Goal: Information Seeking & Learning: Compare options

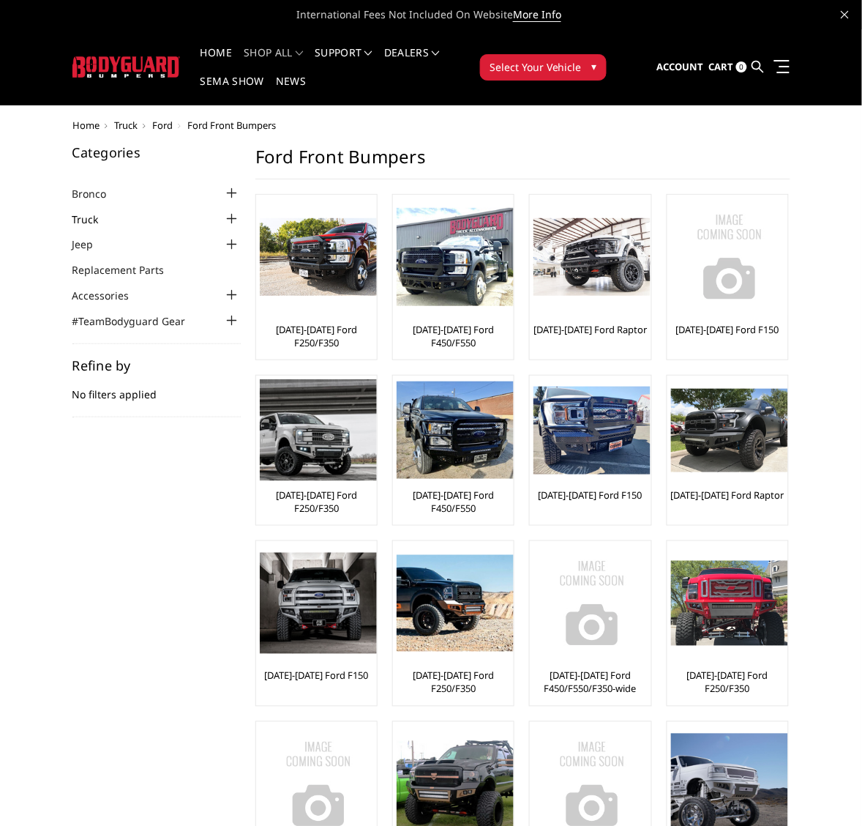
click at [96, 217] on link "Truck" at bounding box center [94, 219] width 45 height 15
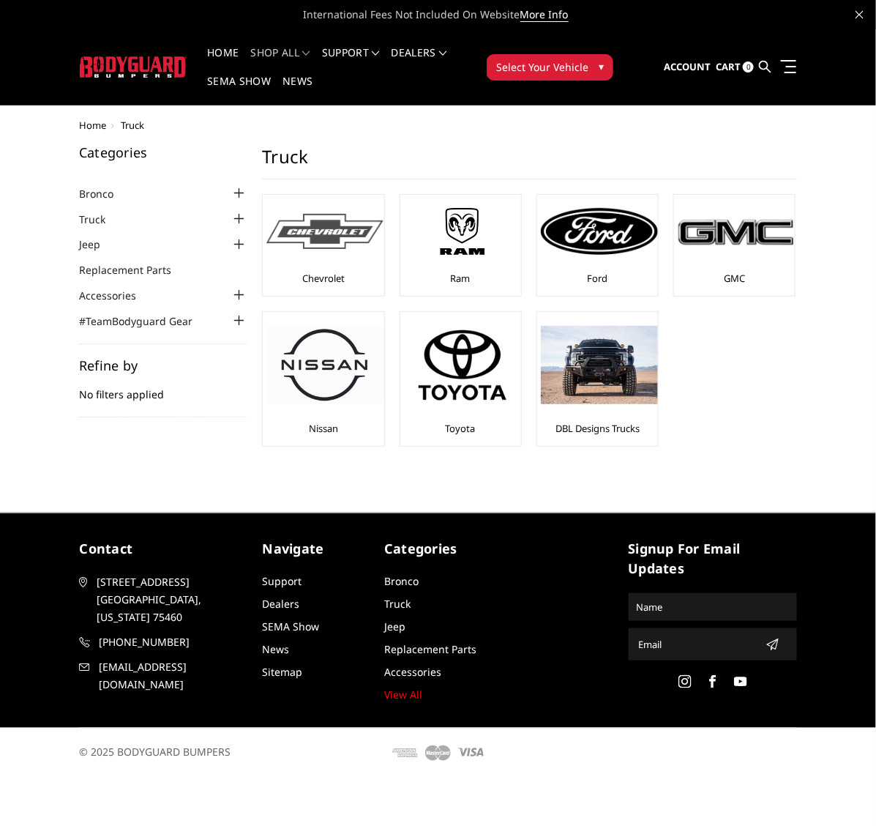
click at [327, 249] on img at bounding box center [324, 232] width 117 height 36
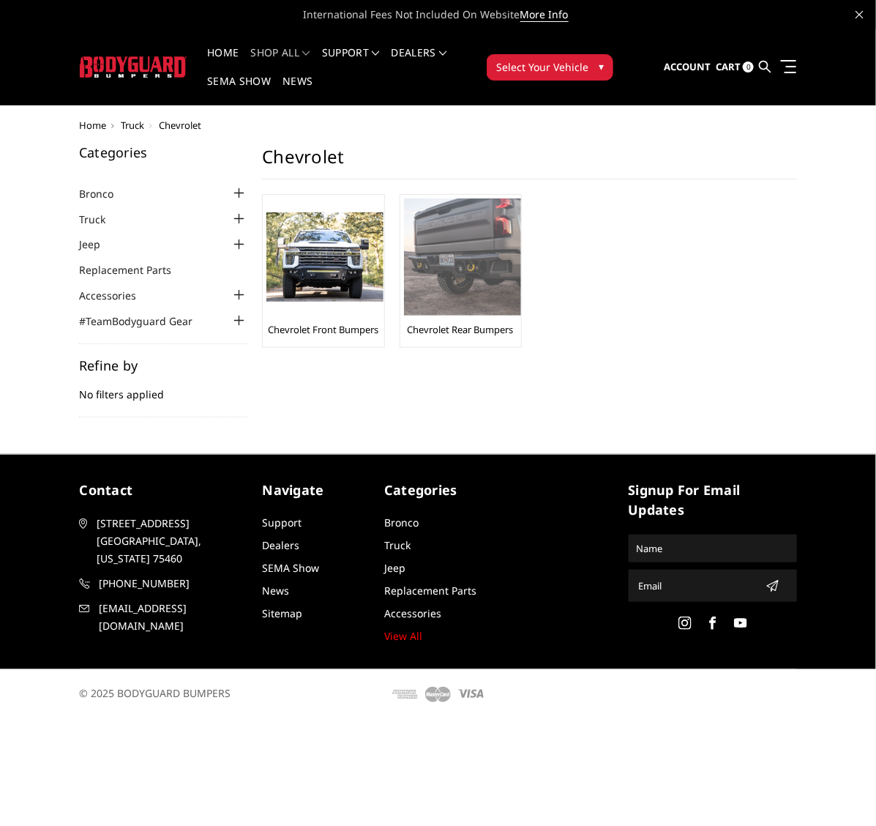
click at [458, 242] on img at bounding box center [462, 256] width 117 height 117
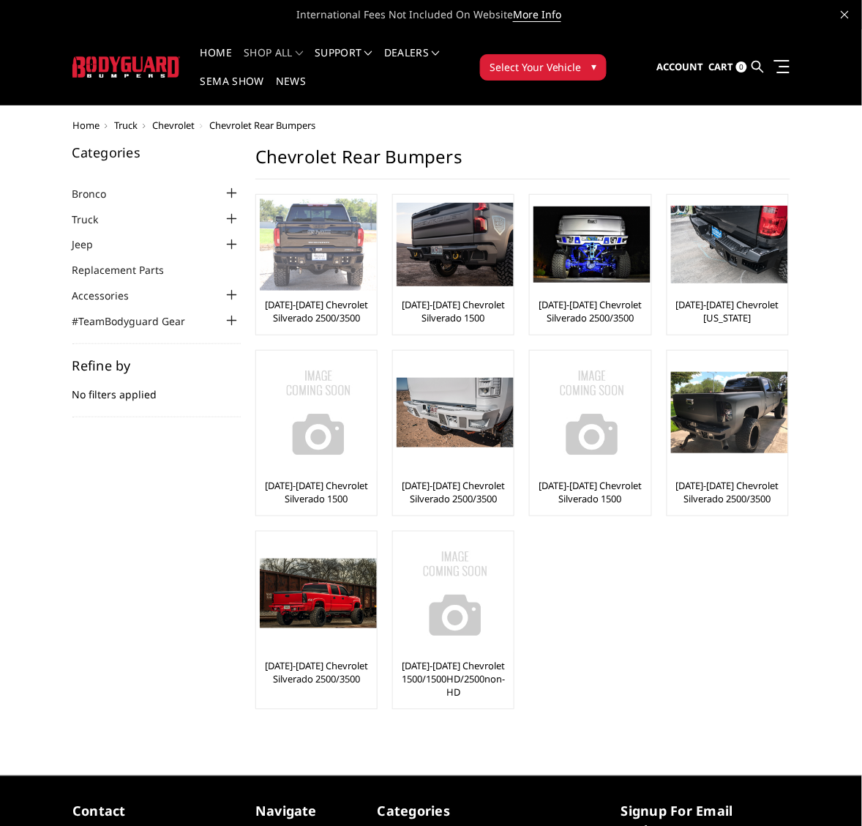
click at [301, 264] on img at bounding box center [318, 244] width 117 height 92
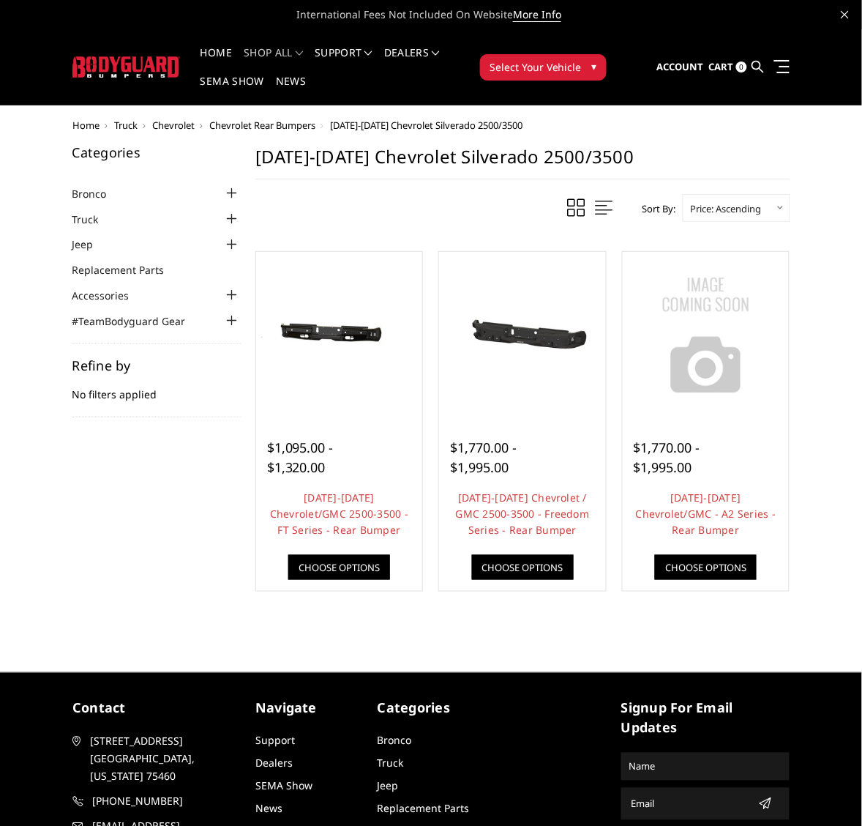
click at [168, 122] on span "Chevrolet" at bounding box center [173, 125] width 42 height 13
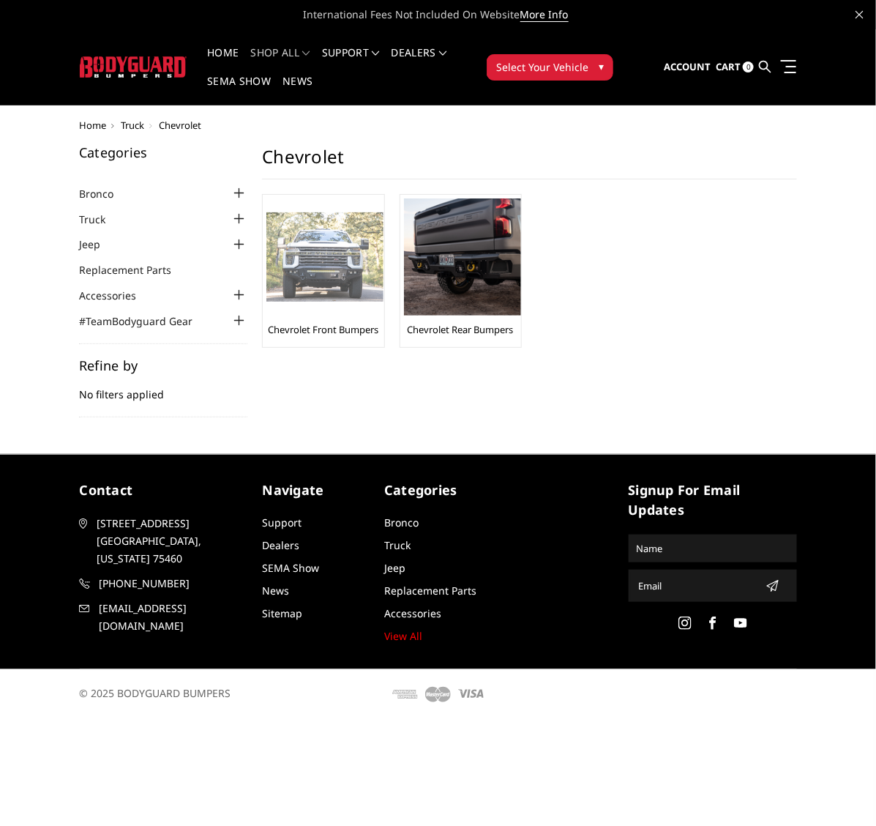
click at [316, 276] on img at bounding box center [324, 257] width 117 height 90
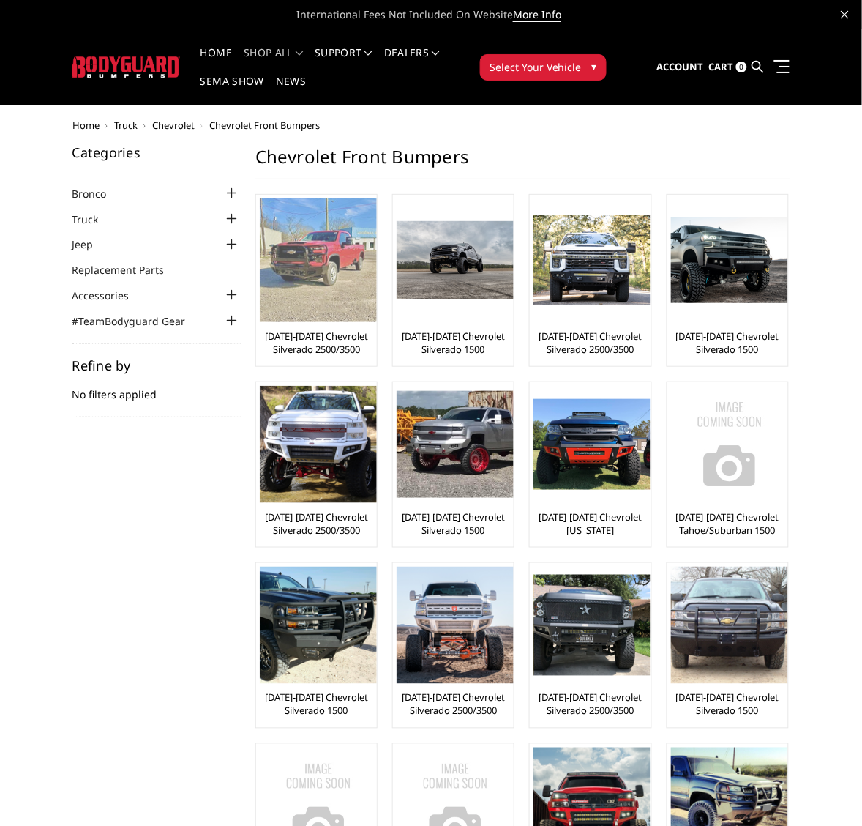
click at [310, 266] on img at bounding box center [318, 260] width 117 height 124
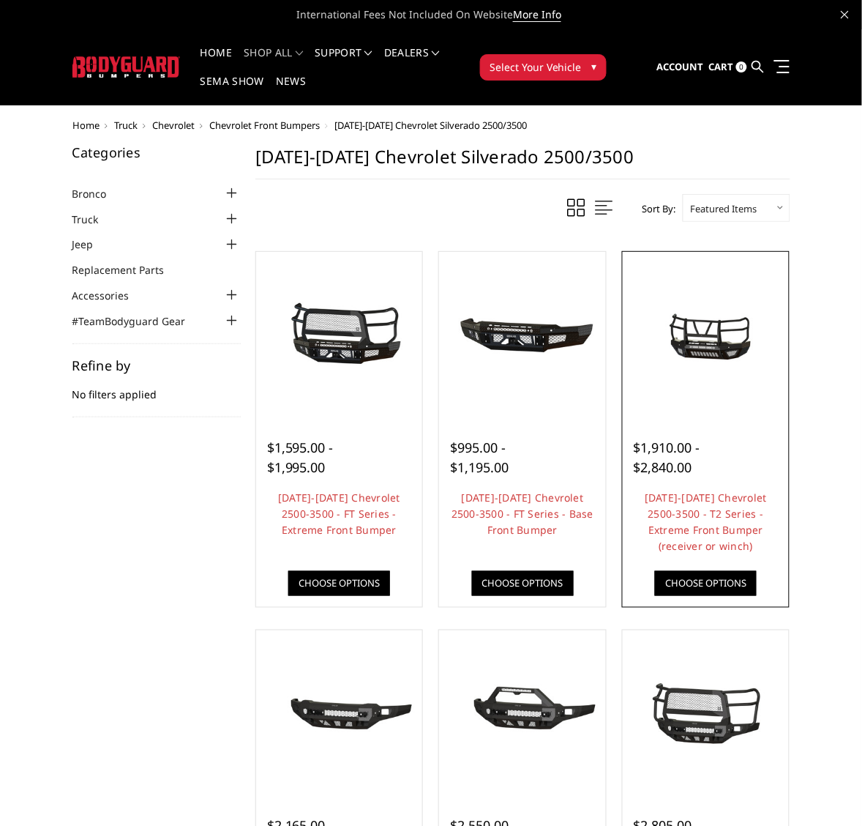
click at [705, 341] on img at bounding box center [707, 335] width 160 height 75
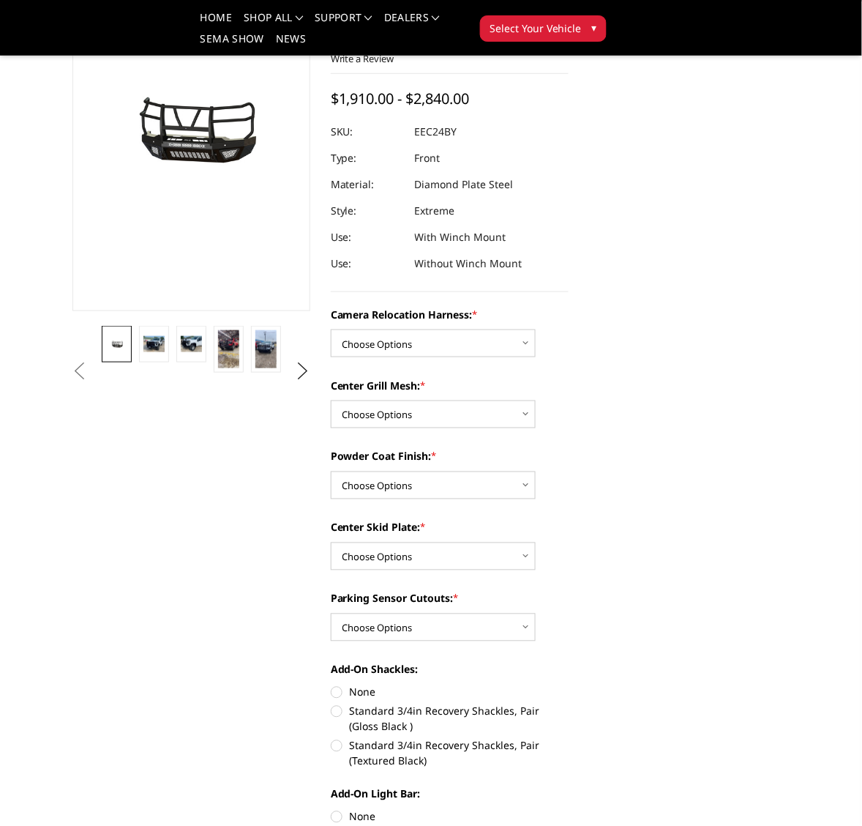
scroll to position [183, 0]
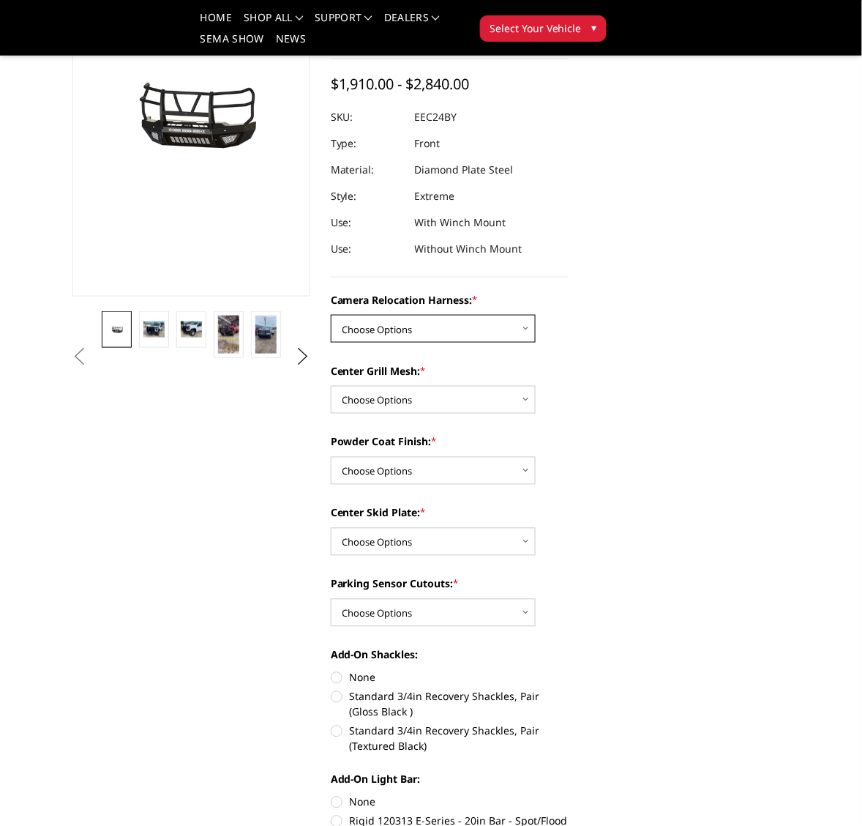
click at [526, 327] on select "Choose Options Without camera harness With camera harness" at bounding box center [433, 329] width 205 height 28
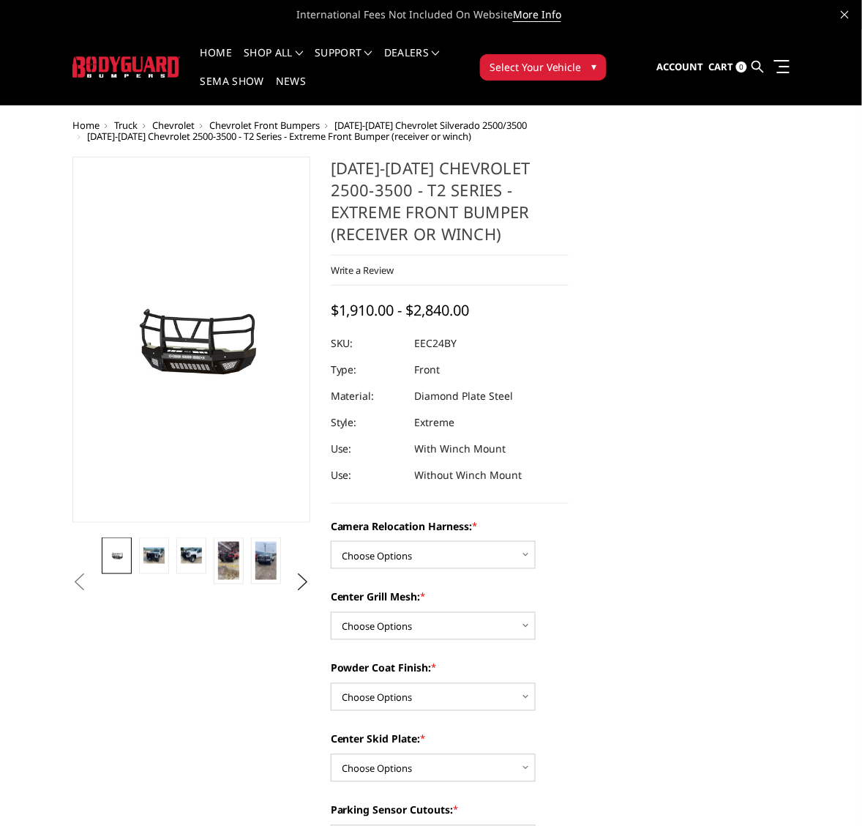
scroll to position [92, 0]
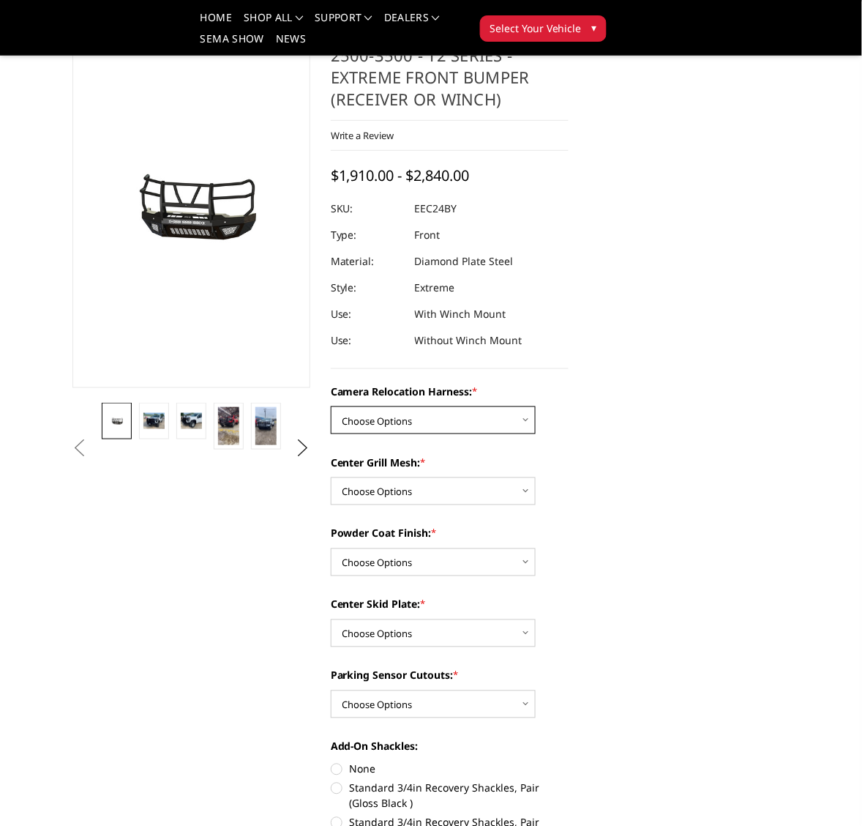
click at [526, 422] on select "Choose Options Without camera harness With camera harness" at bounding box center [433, 420] width 205 height 28
select select "3731"
click at [331, 406] on select "Choose Options Without camera harness With camera harness" at bounding box center [433, 420] width 205 height 28
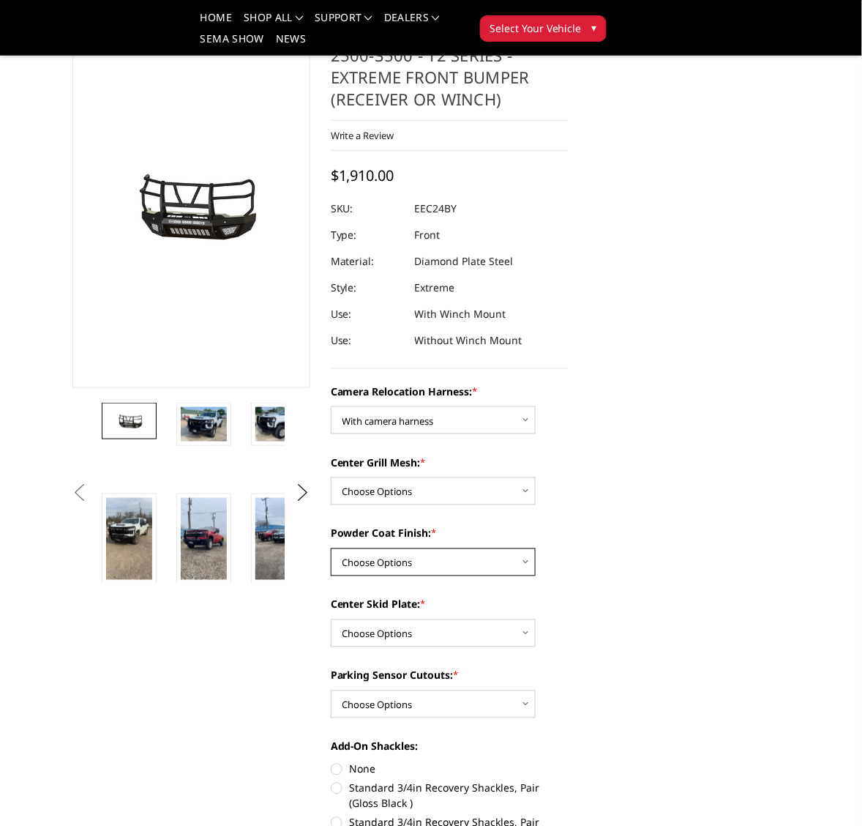
click at [527, 559] on select "Choose Options Textured Black Powder Coat Gloss Black Powder Coat Bare Metal" at bounding box center [433, 562] width 205 height 28
select select "3727"
click at [331, 548] on select "Choose Options Textured Black Powder Coat Gloss Black Powder Coat Bare Metal" at bounding box center [433, 562] width 205 height 28
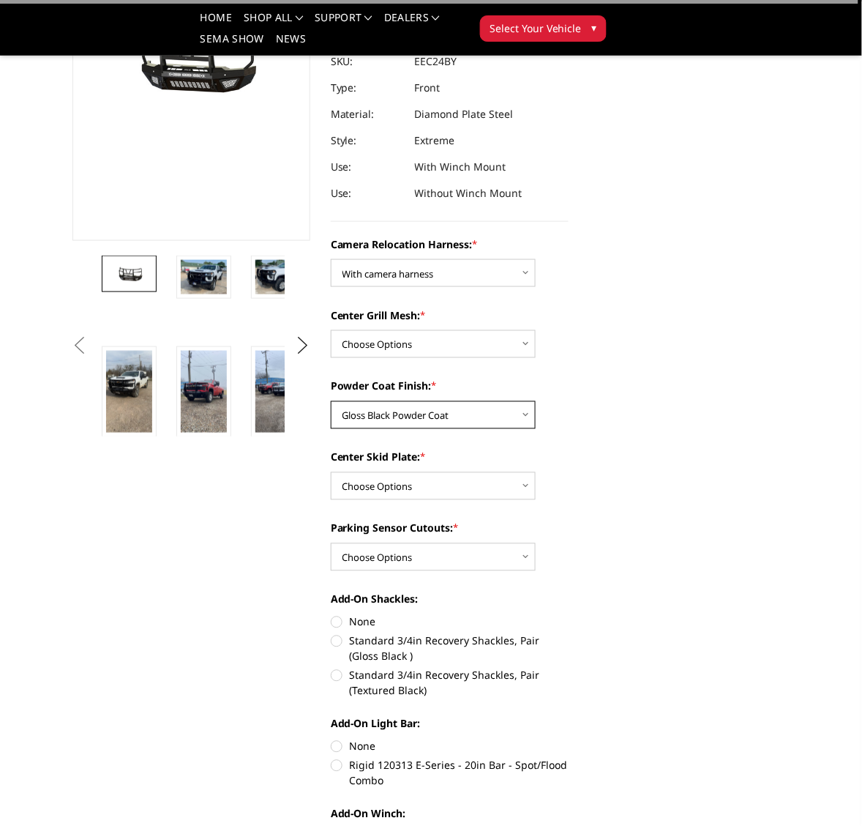
scroll to position [275, 0]
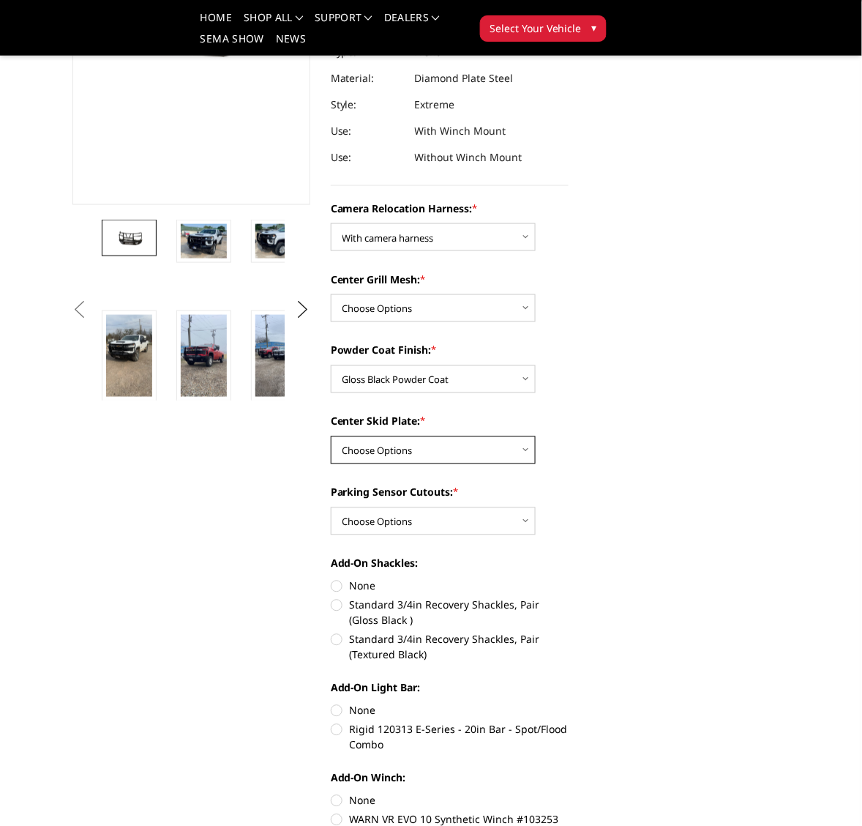
click at [526, 449] on select "Choose Options Winch Mount Skid Plate Standard Skid Plate (included) 2" Receive…" at bounding box center [433, 450] width 205 height 28
select select "3724"
click at [331, 436] on select "Choose Options Winch Mount Skid Plate Standard Skid Plate (included) 2" Receive…" at bounding box center [433, 450] width 205 height 28
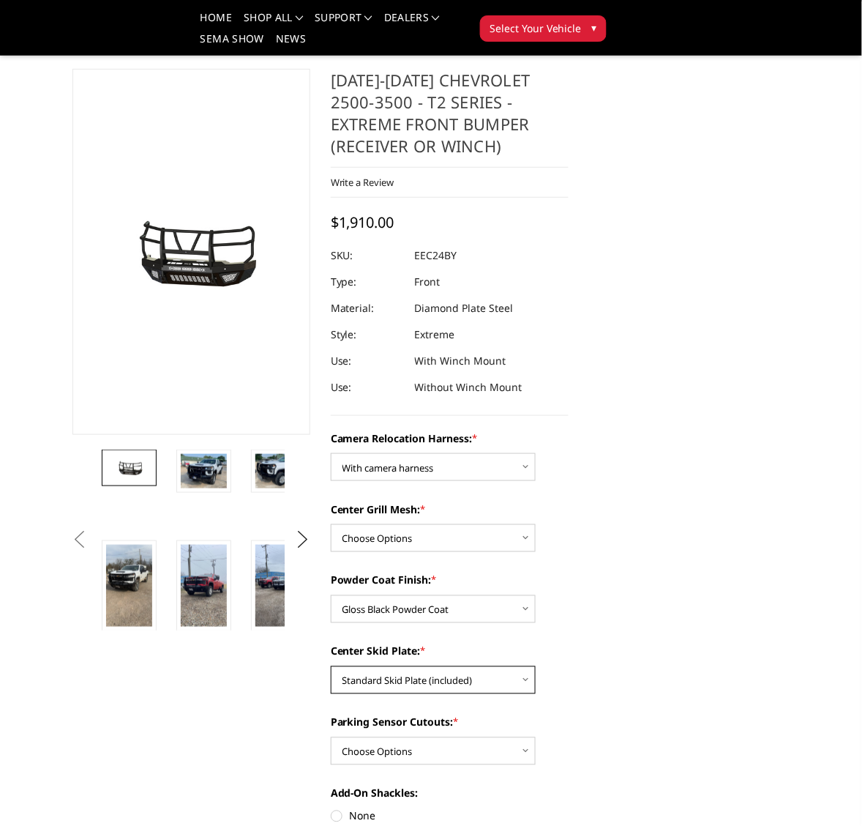
scroll to position [0, 0]
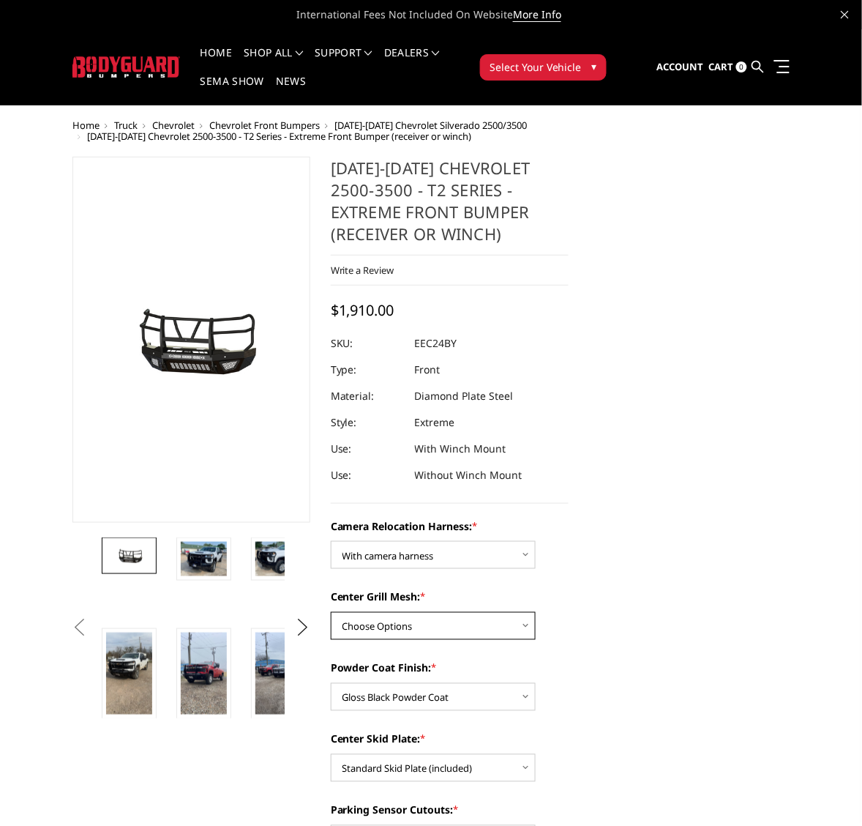
click at [525, 627] on select "Choose Options Without expanded metal With expanded metal" at bounding box center [433, 626] width 205 height 28
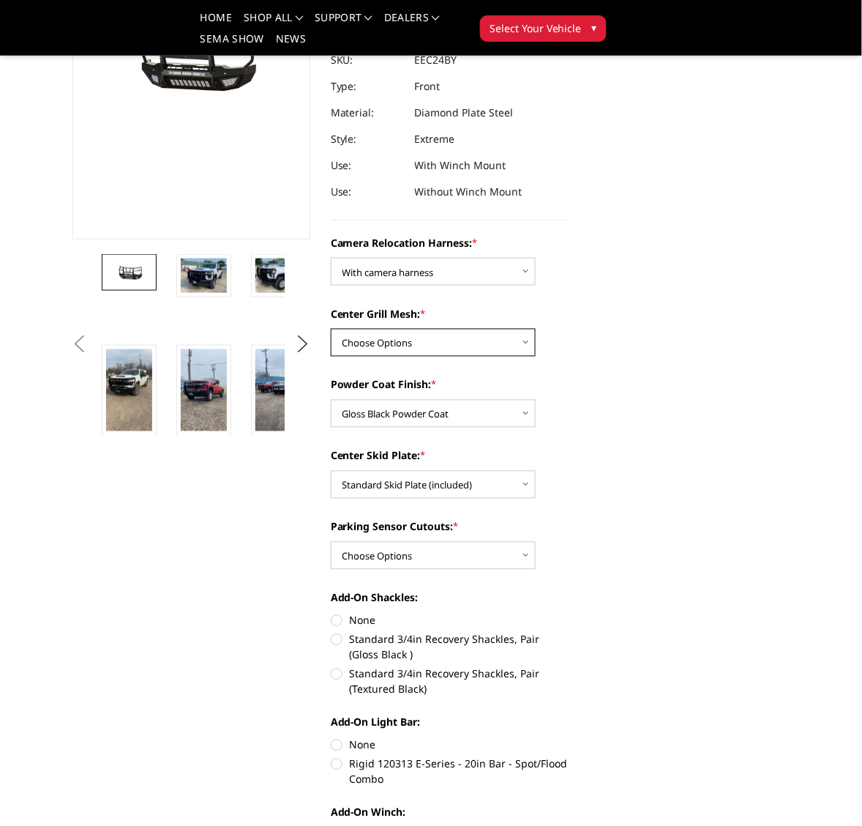
scroll to position [275, 0]
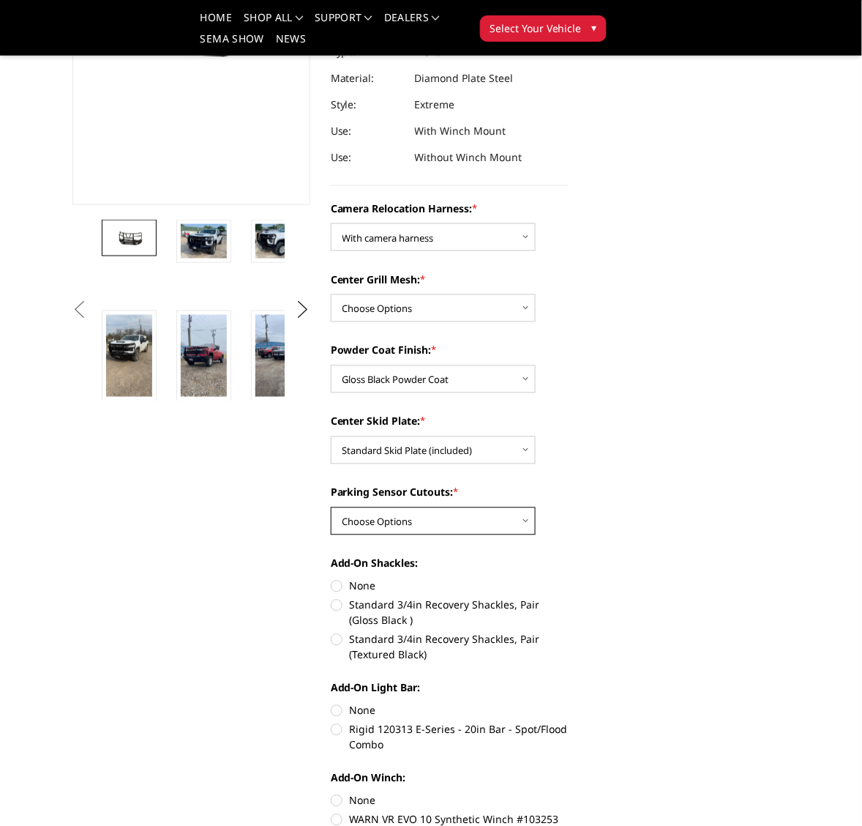
click at [522, 521] on select "Choose Options Yes - With Parking Sensor Cutouts" at bounding box center [433, 521] width 205 height 28
select select "3722"
click at [331, 507] on select "Choose Options Yes - With Parking Sensor Cutouts" at bounding box center [433, 521] width 205 height 28
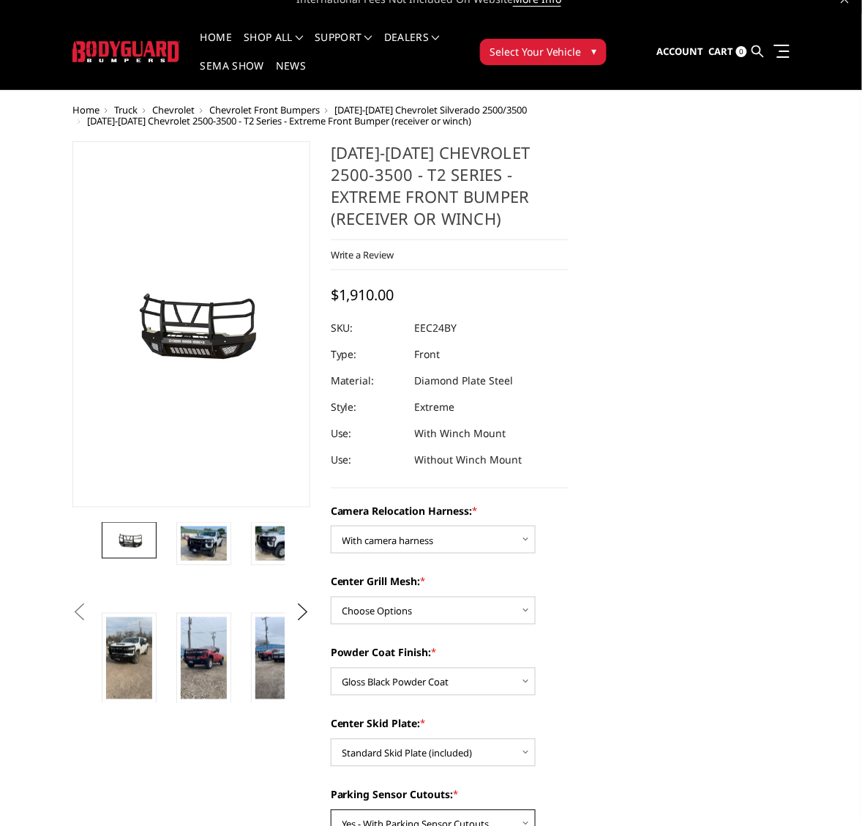
scroll to position [0, 0]
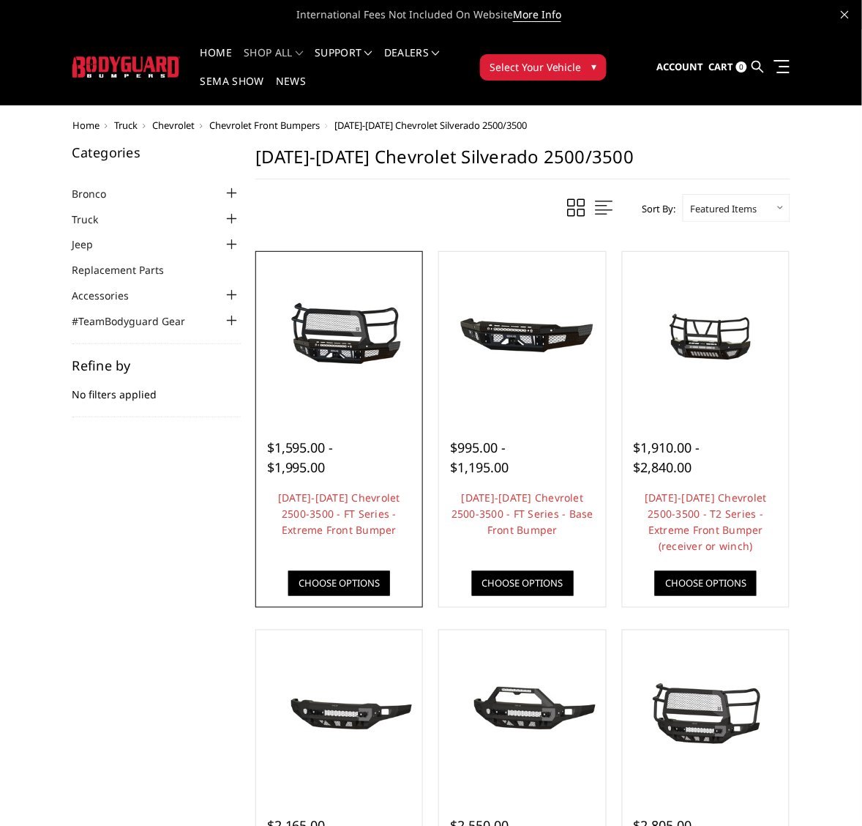
click at [342, 344] on img at bounding box center [340, 335] width 160 height 75
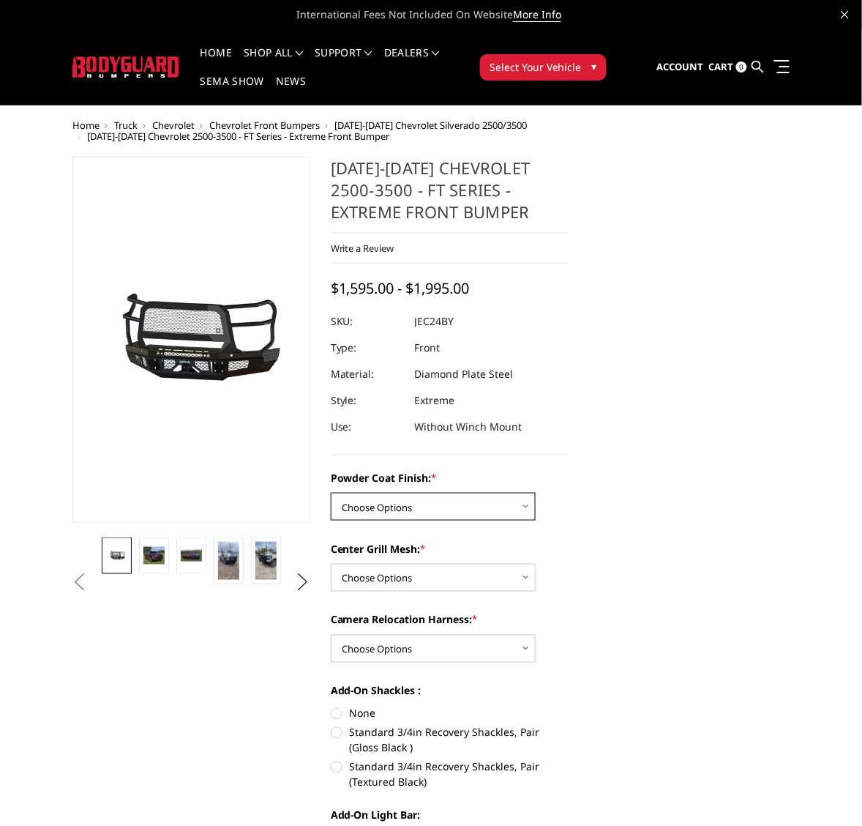
click at [523, 505] on select "Choose Options Bare Metal Gloss Black Powder Coat Textured Black Powder Coat" at bounding box center [433, 507] width 205 height 28
select select "3278"
click at [331, 493] on select "Choose Options Bare Metal Gloss Black Powder Coat Textured Black Powder Coat" at bounding box center [433, 507] width 205 height 28
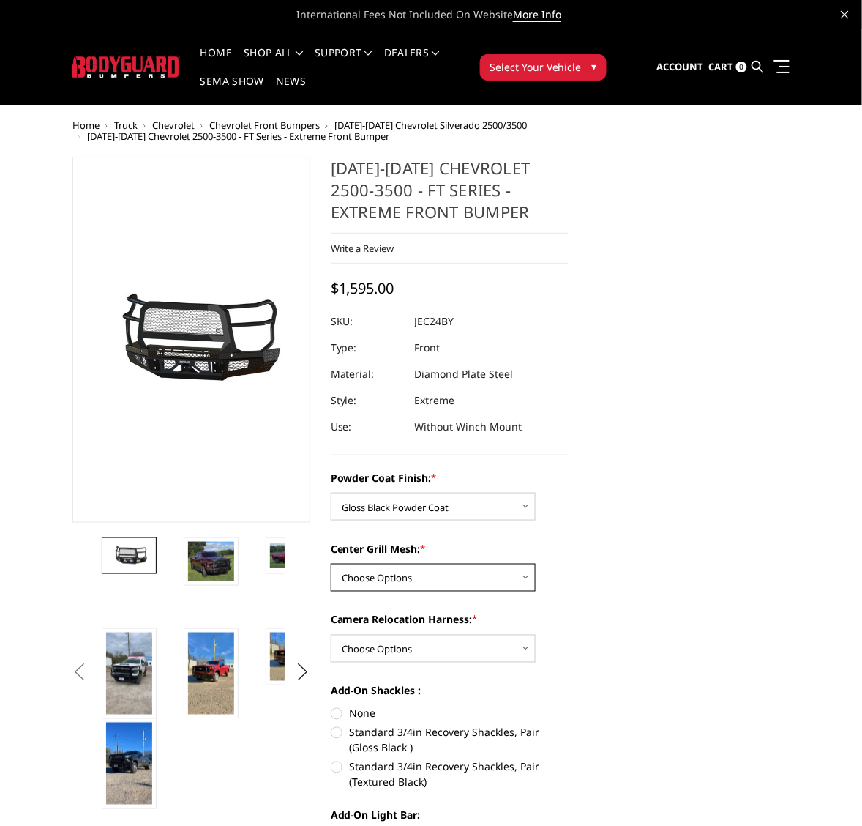
click at [527, 573] on select "Choose Options WITH Expanded Metal in Center Grill WITHOUT Expanded Metal in Ce…" at bounding box center [433, 578] width 205 height 28
select select "3280"
click at [331, 564] on select "Choose Options WITH Expanded Metal in Center Grill WITHOUT Expanded Metal in Ce…" at bounding box center [433, 578] width 205 height 28
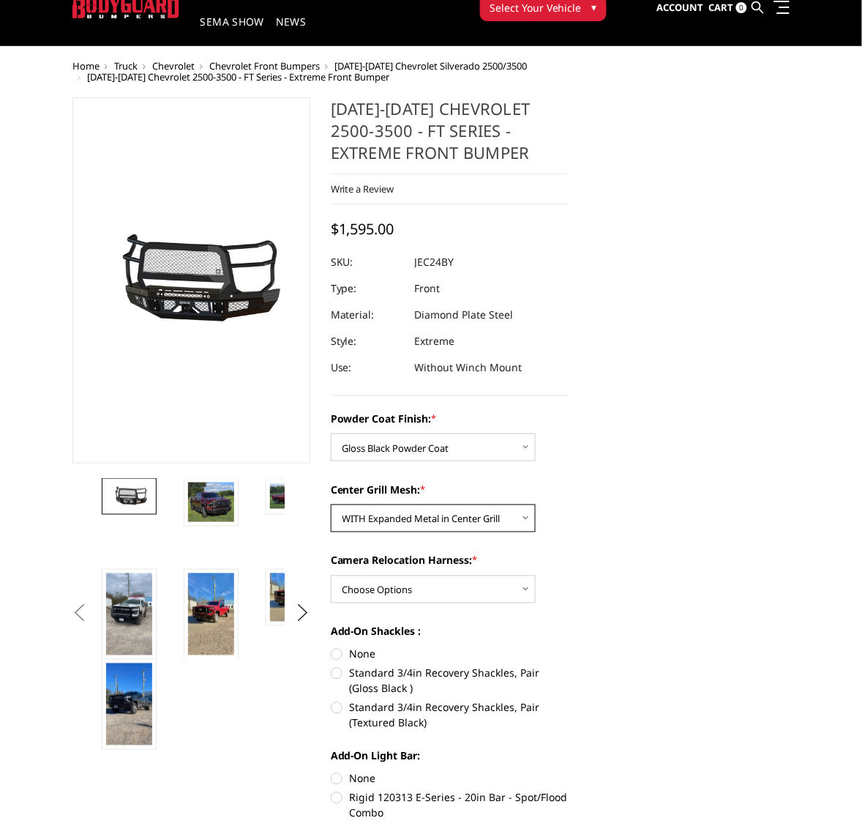
scroll to position [92, 0]
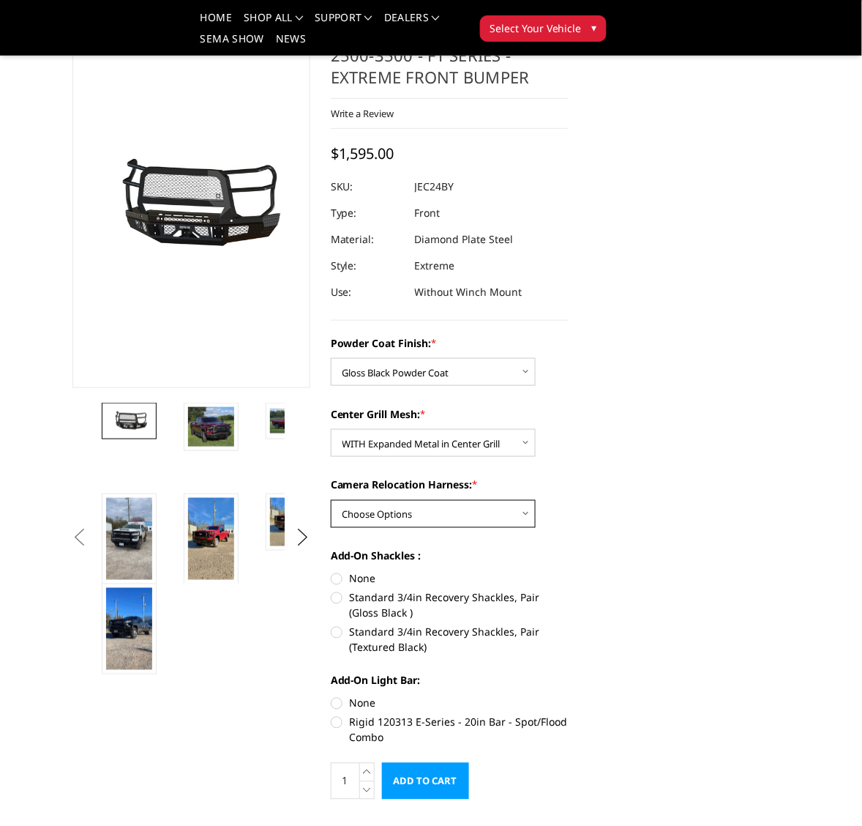
click at [528, 515] on select "Choose Options WITH Camera Relocation Harness WITHOUT Camera Relocation Harness" at bounding box center [433, 514] width 205 height 28
select select "3282"
click at [331, 500] on select "Choose Options WITH Camera Relocation Harness WITHOUT Camera Relocation Harness" at bounding box center [433, 514] width 205 height 28
click at [524, 440] on select "Choose Options WITH Expanded Metal in Center Grill WITHOUT Expanded Metal in Ce…" at bounding box center [433, 443] width 205 height 28
select select "3281"
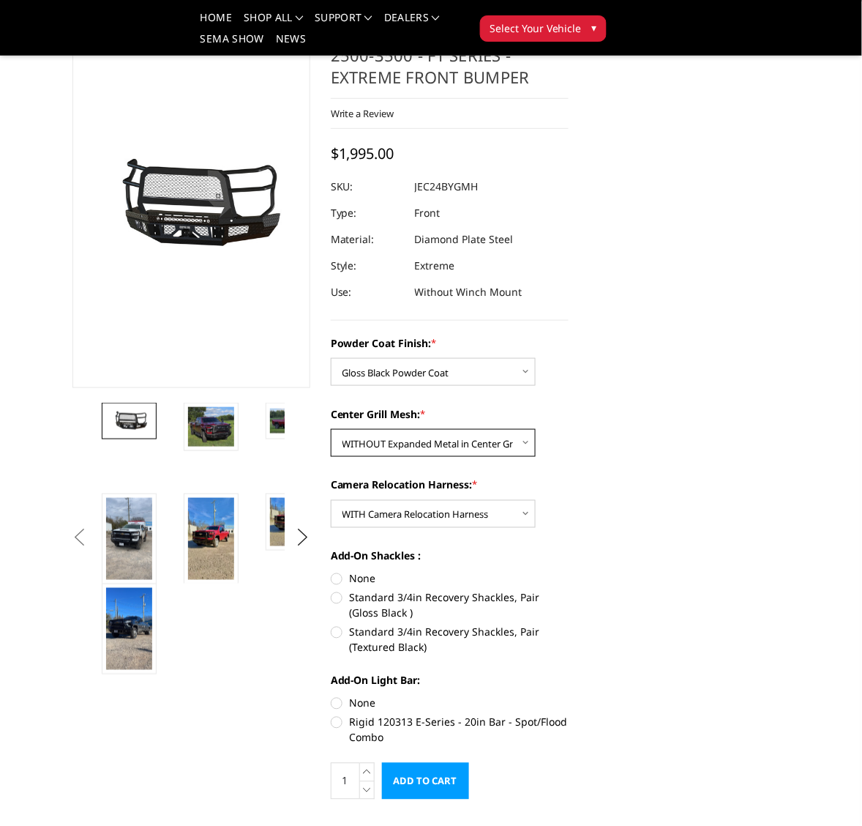
click at [331, 429] on select "Choose Options WITH Expanded Metal in Center Grill WITHOUT Expanded Metal in Ce…" at bounding box center [433, 443] width 205 height 28
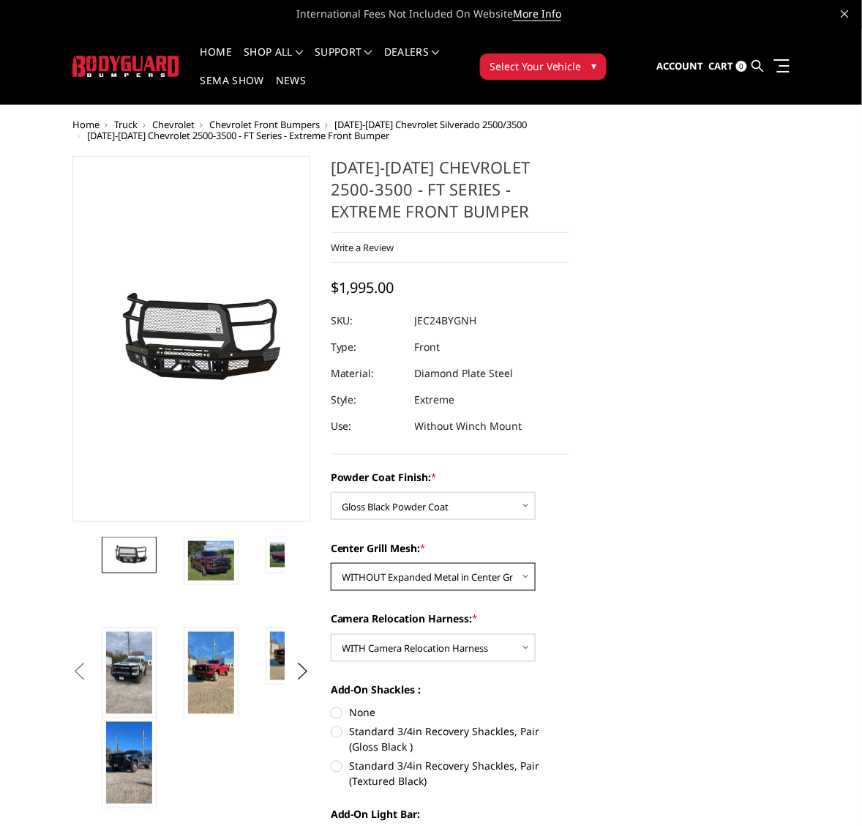
scroll to position [0, 0]
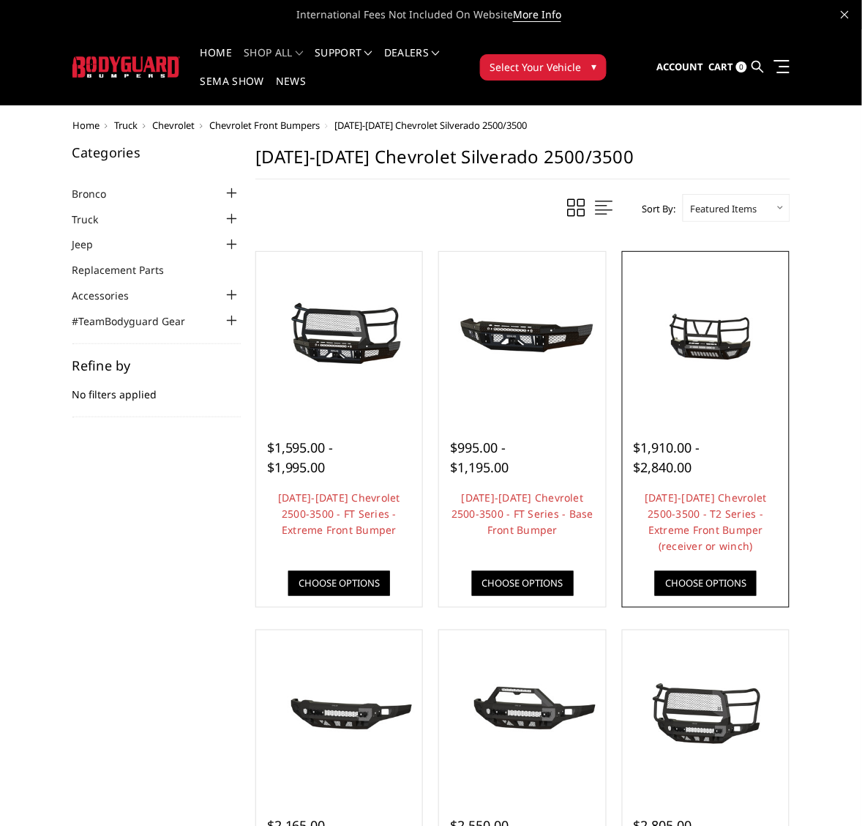
click at [704, 344] on img at bounding box center [707, 335] width 160 height 75
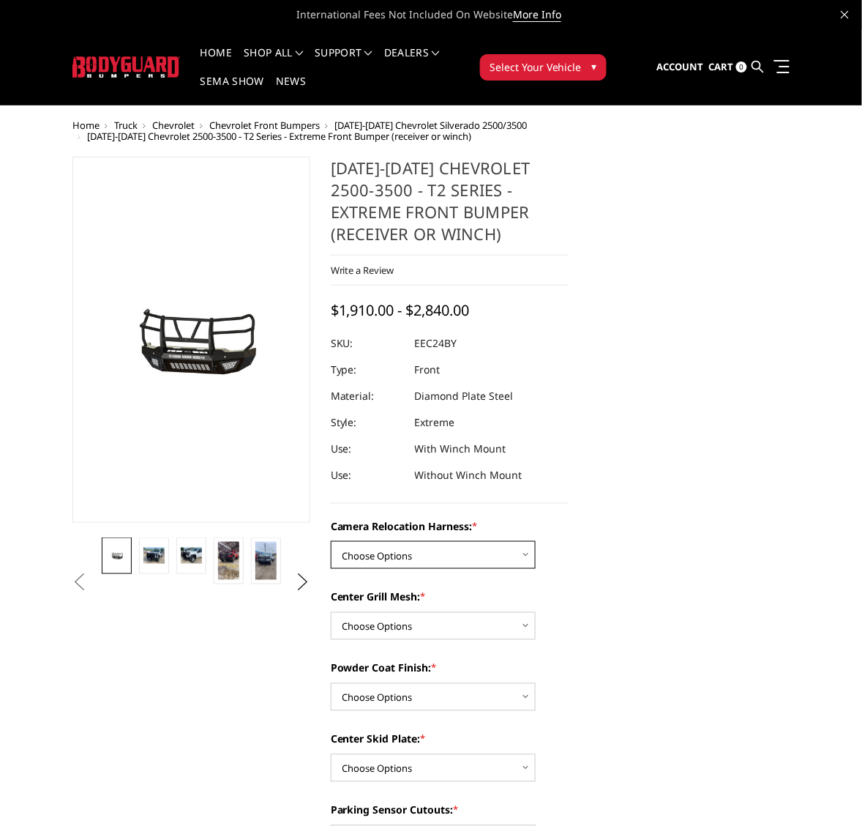
click at [523, 555] on select "Choose Options Without camera harness With camera harness" at bounding box center [433, 555] width 205 height 28
select select "3732"
click at [331, 541] on select "Choose Options Without camera harness With camera harness" at bounding box center [433, 555] width 205 height 28
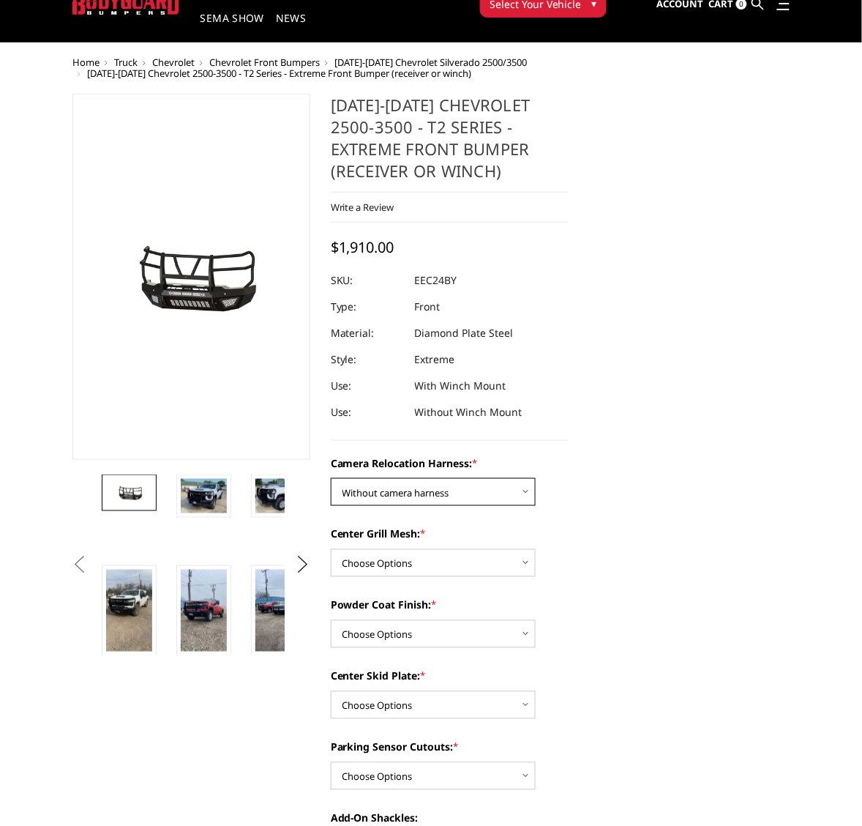
scroll to position [92, 0]
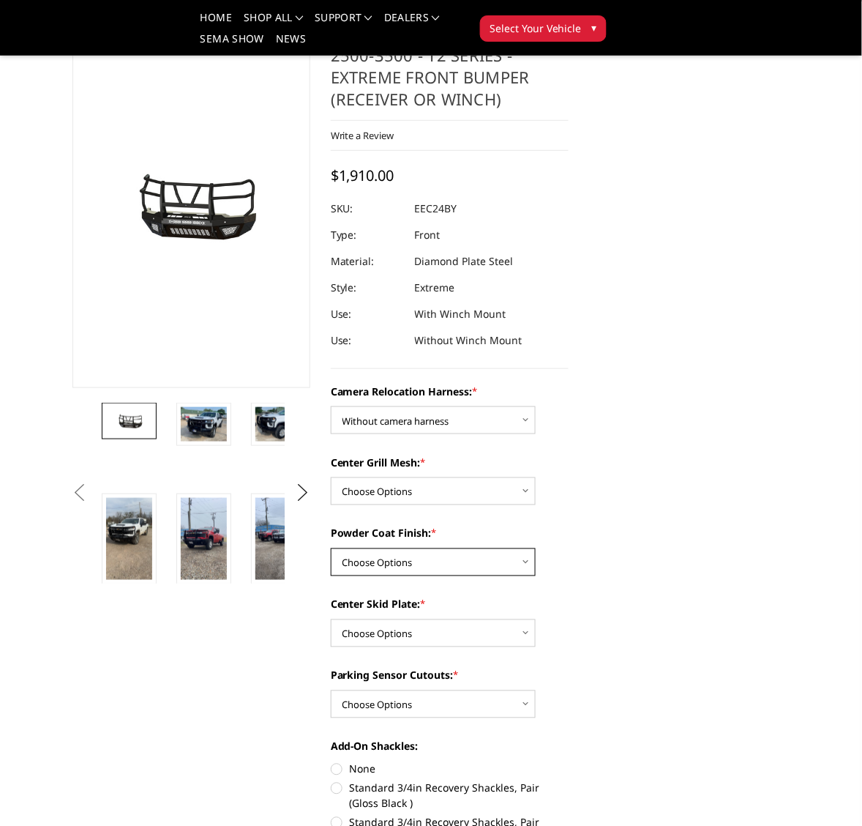
click at [528, 560] on select "Choose Options Textured Black Powder Coat Gloss Black Powder Coat Bare Metal" at bounding box center [433, 562] width 205 height 28
click at [331, 548] on select "Choose Options Textured Black Powder Coat Gloss Black Powder Coat Bare Metal" at bounding box center [433, 562] width 205 height 28
click at [526, 564] on select "Choose Options Textured Black Powder Coat Gloss Black Powder Coat Bare Metal" at bounding box center [433, 562] width 205 height 28
select select "3727"
click at [331, 548] on select "Choose Options Textured Black Powder Coat Gloss Black Powder Coat Bare Metal" at bounding box center [433, 562] width 205 height 28
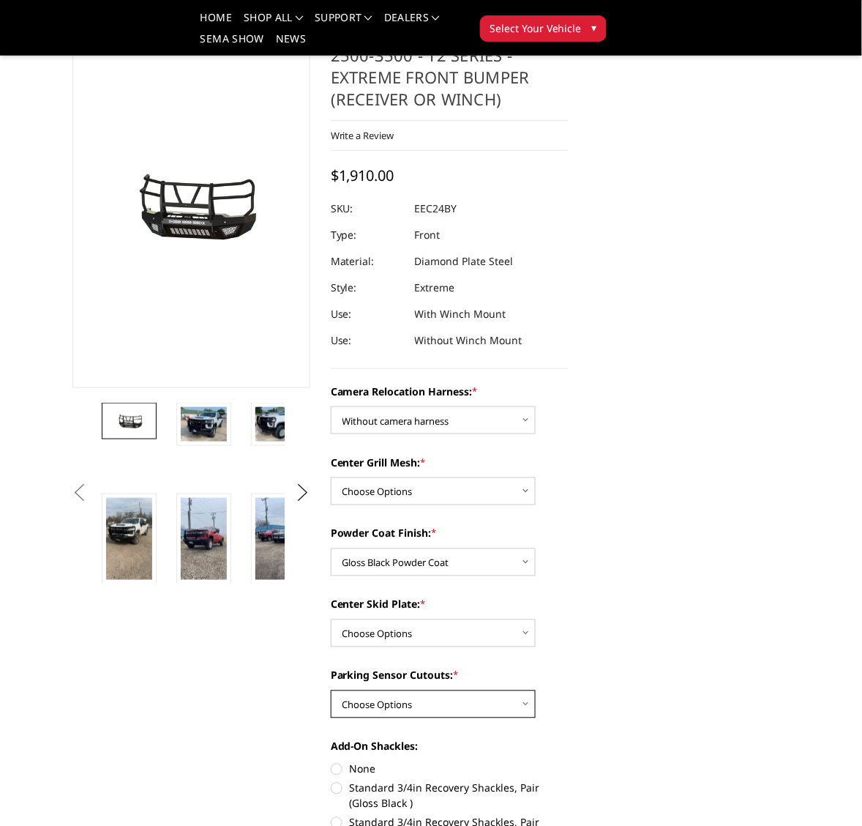
click at [526, 701] on select "Choose Options Yes - With Parking Sensor Cutouts" at bounding box center [433, 704] width 205 height 28
select select "3722"
click at [331, 690] on select "Choose Options Yes - With Parking Sensor Cutouts" at bounding box center [433, 704] width 205 height 28
click at [527, 630] on select "Choose Options Winch Mount Skid Plate Standard Skid Plate (included) 2" Receive…" at bounding box center [433, 633] width 205 height 28
click at [331, 619] on select "Choose Options Winch Mount Skid Plate Standard Skid Plate (included) 2" Receive…" at bounding box center [433, 633] width 205 height 28
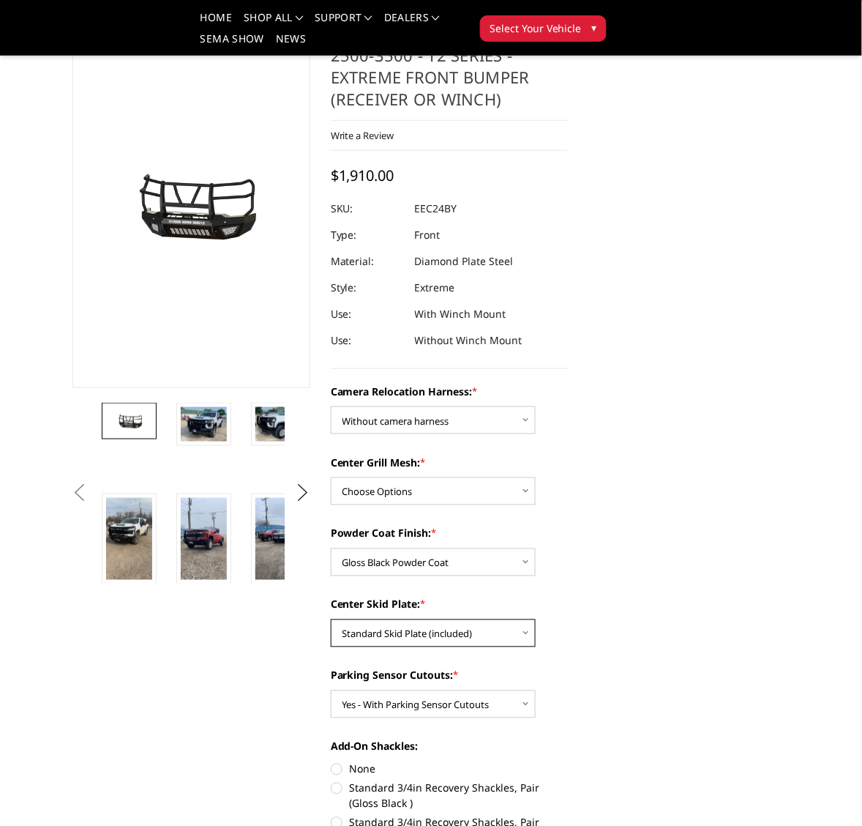
click at [523, 631] on select "Choose Options Winch Mount Skid Plate Standard Skid Plate (included) 2" Receive…" at bounding box center [433, 633] width 205 height 28
select select "3725"
click at [331, 619] on select "Choose Options Winch Mount Skid Plate Standard Skid Plate (included) 2" Receive…" at bounding box center [433, 633] width 205 height 28
click at [527, 488] on select "Choose Options Without expanded metal With expanded metal" at bounding box center [433, 491] width 205 height 28
select select "3729"
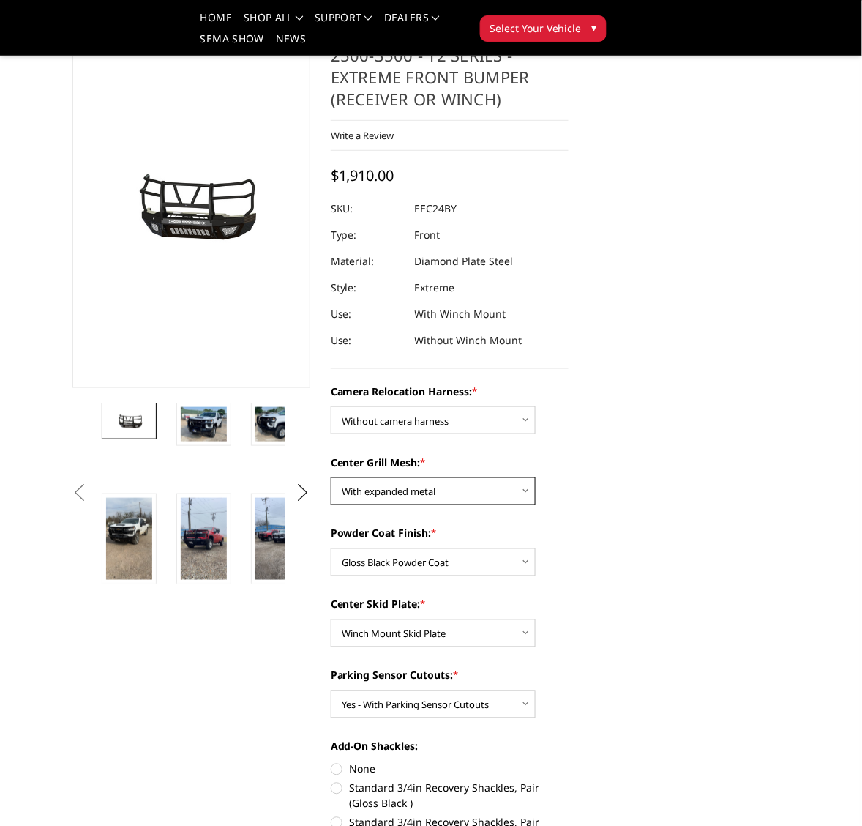
click at [331, 477] on select "Choose Options Without expanded metal With expanded metal" at bounding box center [433, 491] width 205 height 28
click at [525, 557] on select "Choose Options Textured Black Powder Coat Gloss Black Powder Coat Bare Metal" at bounding box center [433, 562] width 205 height 28
click at [331, 548] on select "Choose Options Textured Black Powder Coat Gloss Black Powder Coat Bare Metal" at bounding box center [433, 562] width 205 height 28
click at [527, 560] on select "Choose Options Textured Black Powder Coat Gloss Black Powder Coat Bare Metal" at bounding box center [433, 562] width 205 height 28
select select "3727"
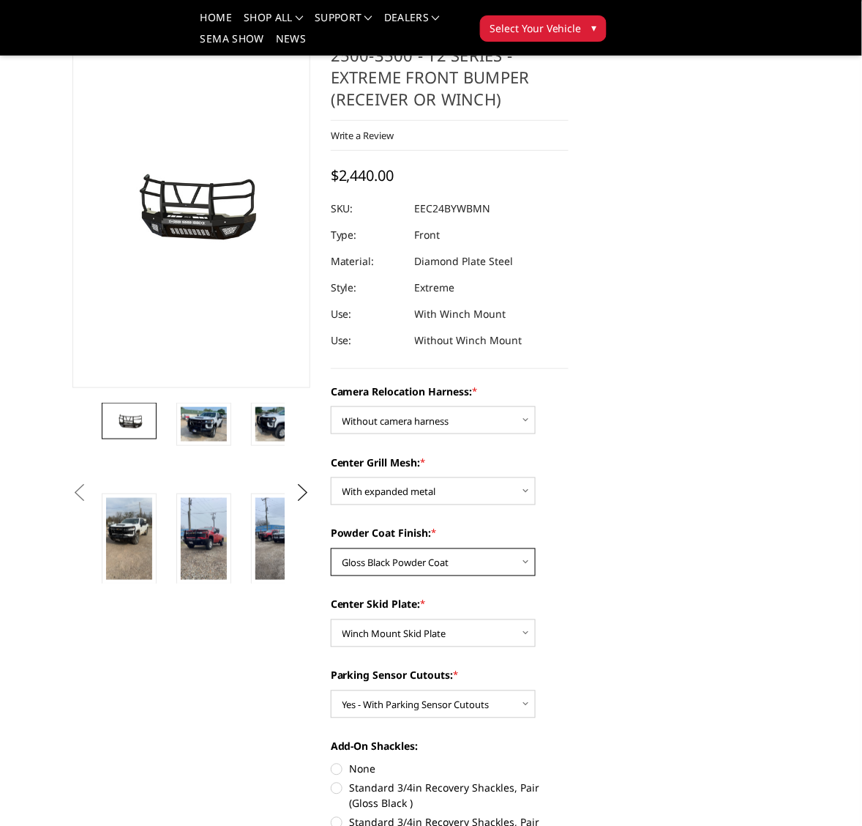
click at [331, 548] on select "Choose Options Textured Black Powder Coat Gloss Black Powder Coat Bare Metal" at bounding box center [433, 562] width 205 height 28
click at [526, 632] on select "Choose Options Winch Mount Skid Plate Standard Skid Plate (included) 2" Receive…" at bounding box center [433, 633] width 205 height 28
select select "3724"
click at [331, 619] on select "Choose Options Winch Mount Skid Plate Standard Skid Plate (included) 2" Receive…" at bounding box center [433, 633] width 205 height 28
click at [525, 699] on select "Choose Options Yes - With Parking Sensor Cutouts" at bounding box center [433, 704] width 205 height 28
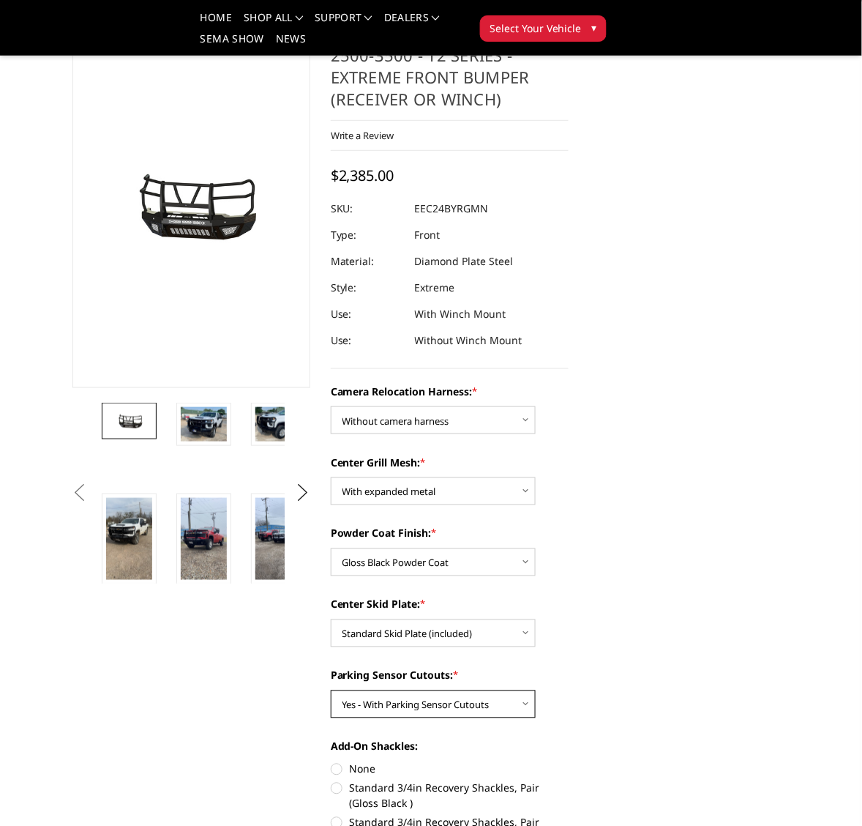
select select
click at [331, 690] on select "Choose Options Yes - With Parking Sensor Cutouts" at bounding box center [433, 704] width 205 height 28
click at [525, 494] on select "Choose Options Without expanded metal With expanded metal" at bounding box center [433, 491] width 205 height 28
select select "3730"
click at [331, 477] on select "Choose Options Without expanded metal With expanded metal" at bounding box center [433, 491] width 205 height 28
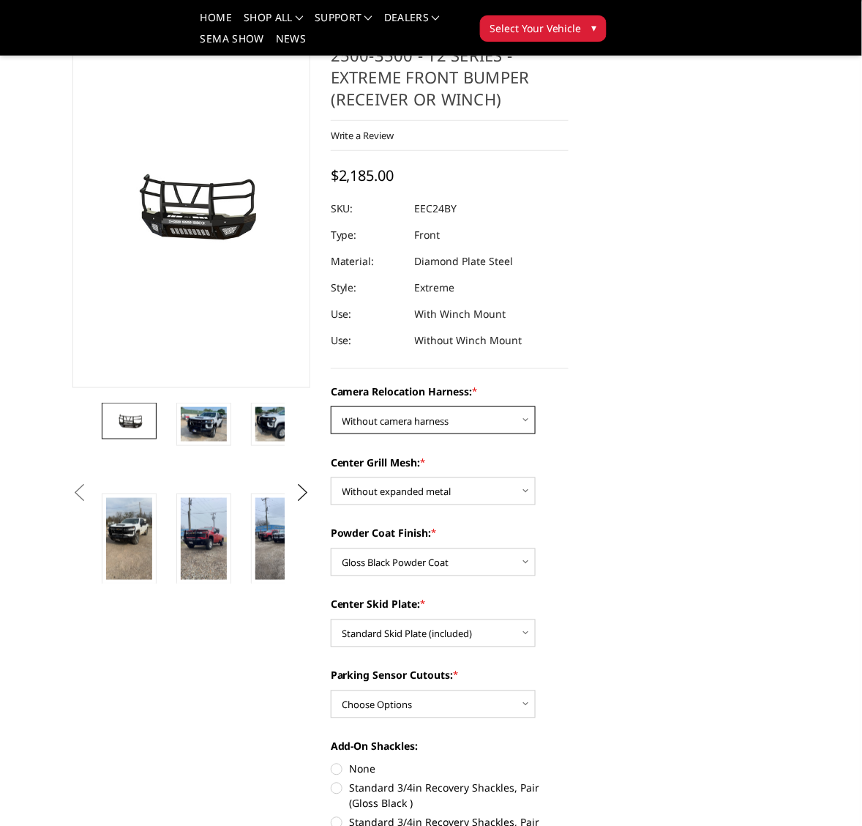
click at [525, 416] on select "Choose Options Without camera harness With camera harness" at bounding box center [433, 420] width 205 height 28
select select "3731"
click at [331, 406] on select "Choose Options Without camera harness With camera harness" at bounding box center [433, 420] width 205 height 28
click at [522, 635] on select "Choose Options Winch Mount Skid Plate Standard Skid Plate (included) 2" Receive…" at bounding box center [433, 633] width 205 height 28
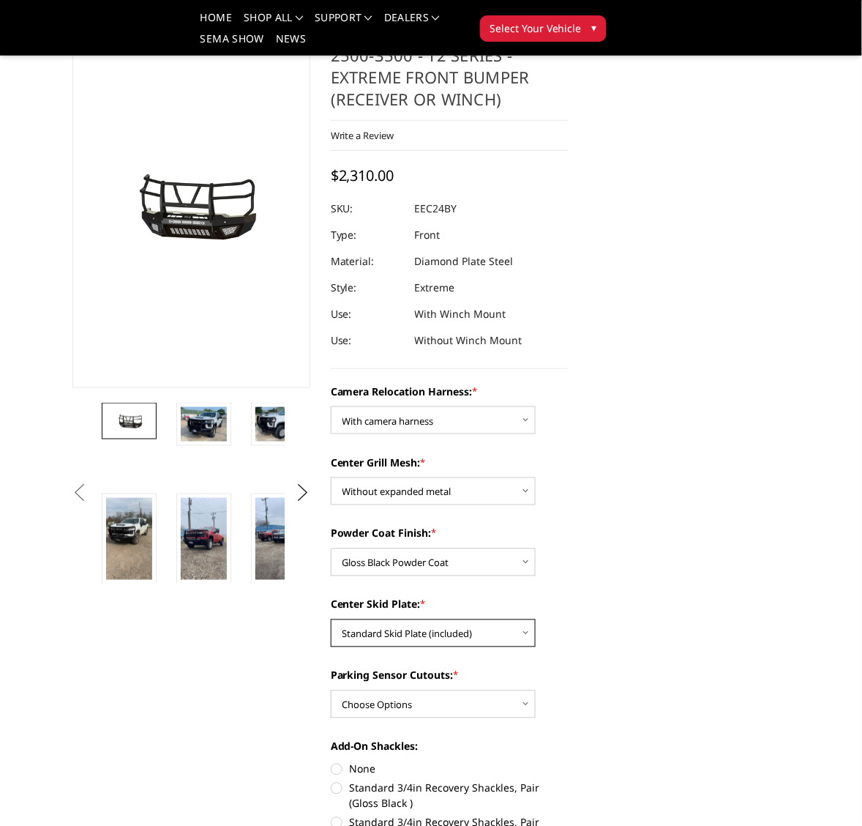
click at [331, 619] on select "Choose Options Winch Mount Skid Plate Standard Skid Plate (included) 2" Receive…" at bounding box center [433, 633] width 205 height 28
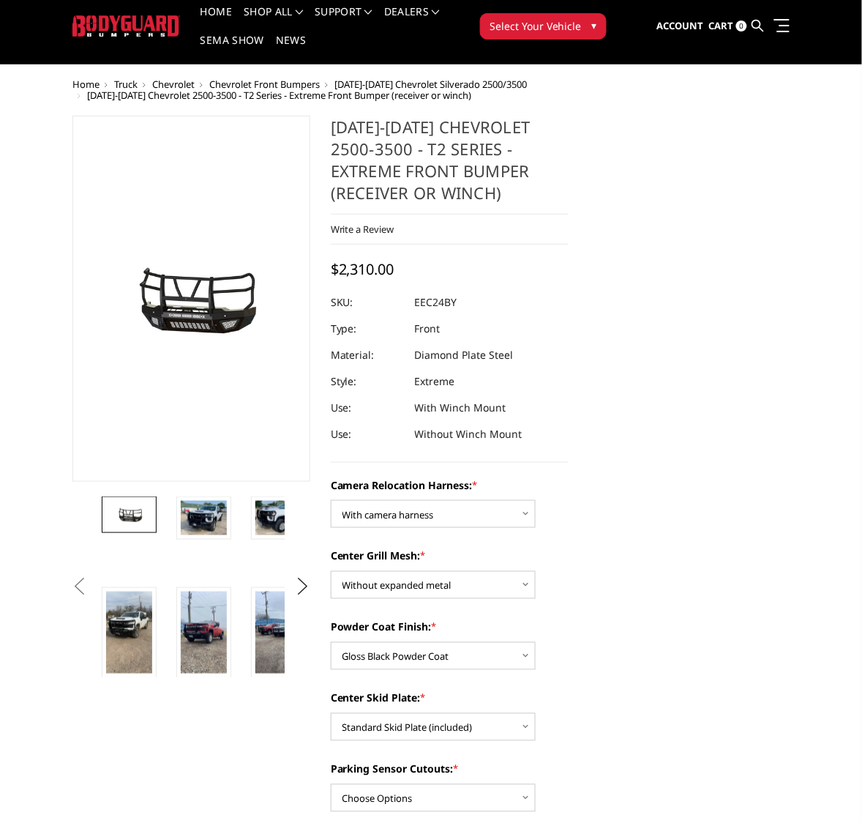
scroll to position [0, 0]
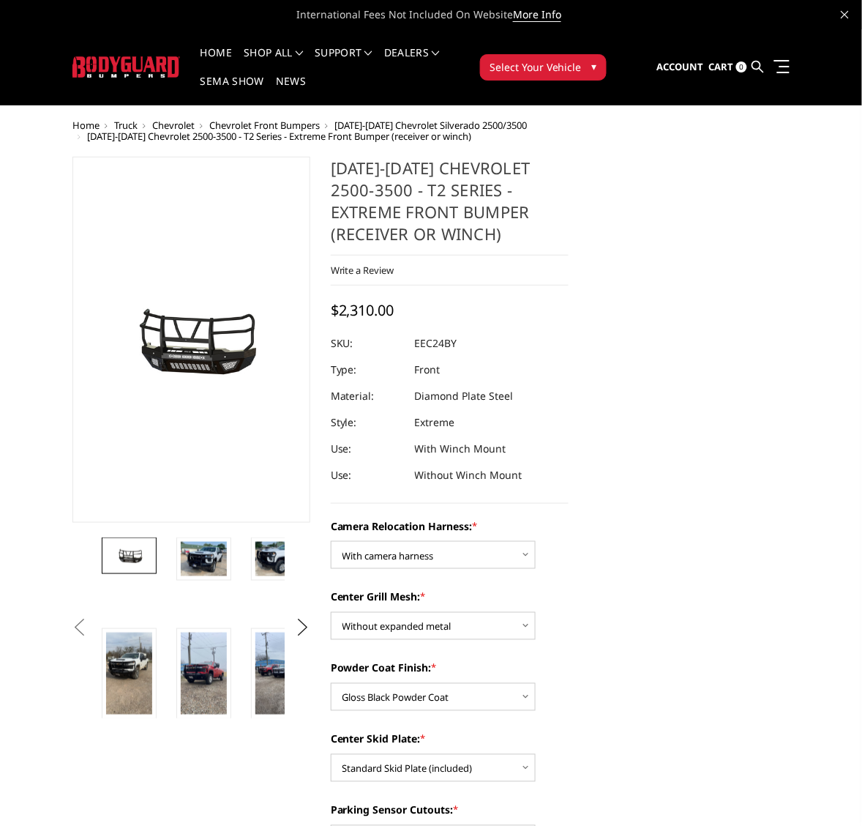
click at [257, 119] on span "Chevrolet Front Bumpers" at bounding box center [264, 125] width 111 height 13
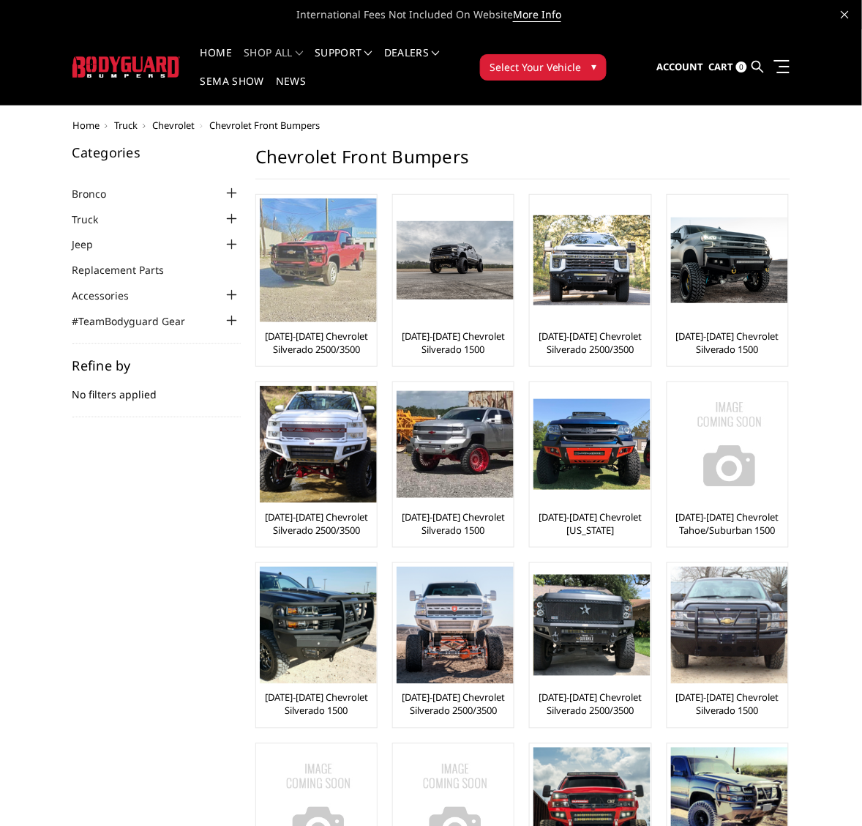
click at [322, 275] on img at bounding box center [318, 260] width 117 height 124
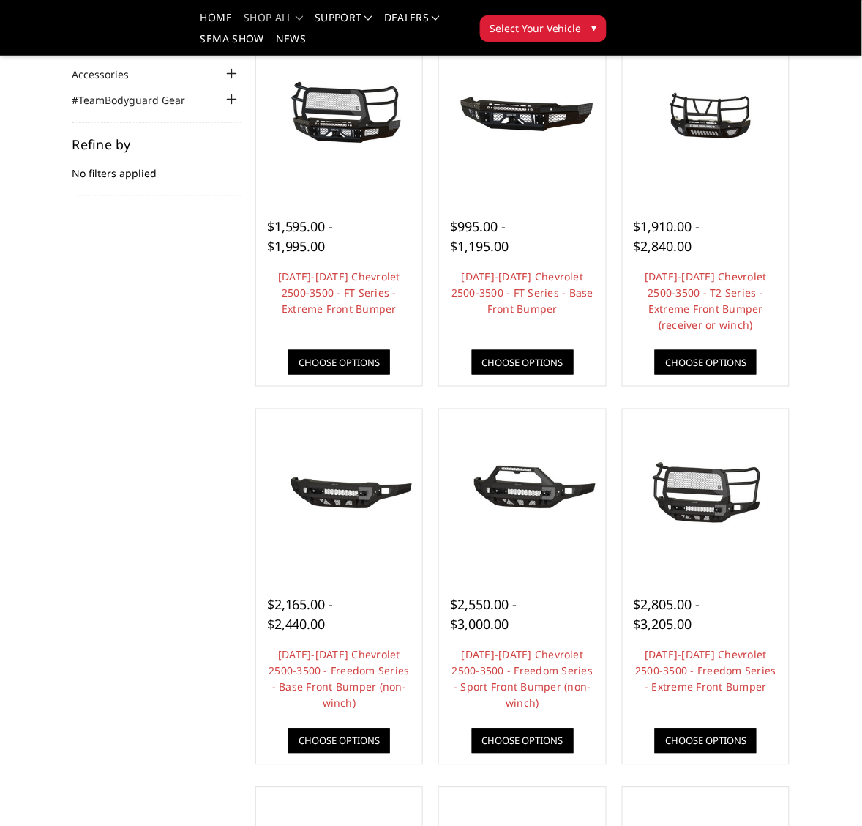
scroll to position [183, 0]
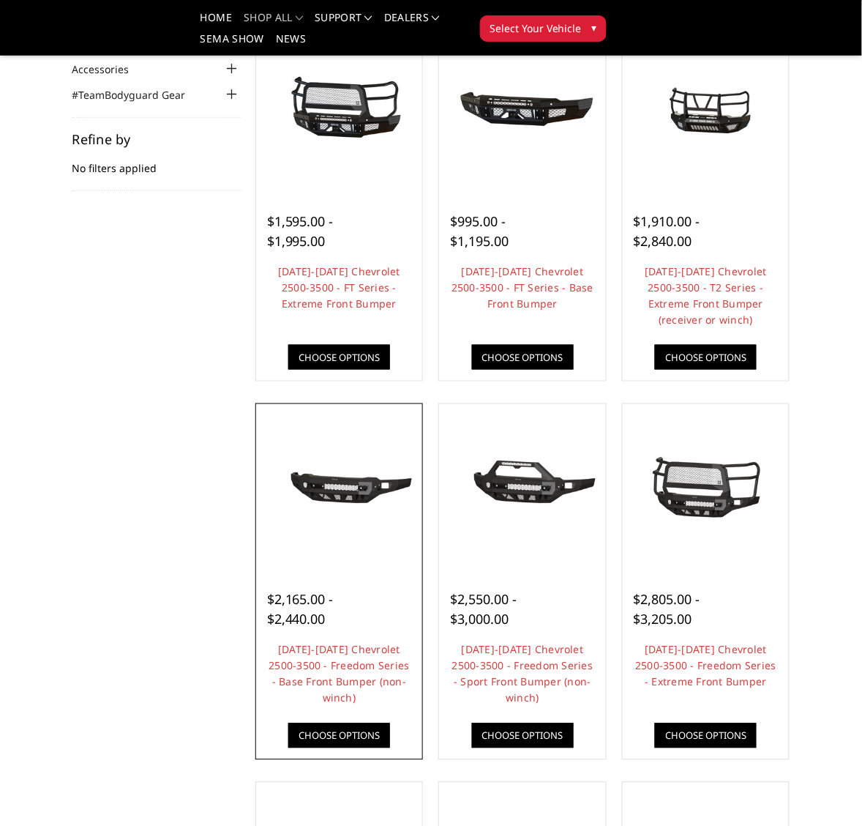
click at [343, 487] on img at bounding box center [340, 487] width 160 height 75
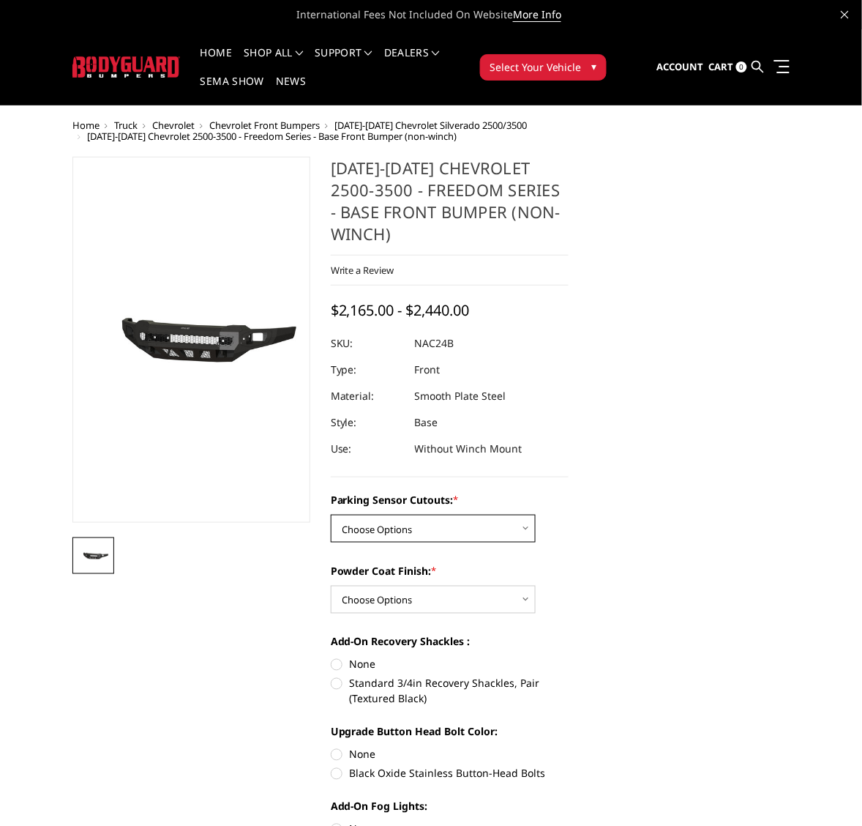
click at [522, 528] on select "Choose Options No - Without Parking Sensor Cutouts Yes - With Parking Sensor Cu…" at bounding box center [433, 529] width 205 height 28
select select "2968"
click at [331, 515] on select "Choose Options No - Without Parking Sensor Cutouts Yes - With Parking Sensor Cu…" at bounding box center [433, 529] width 205 height 28
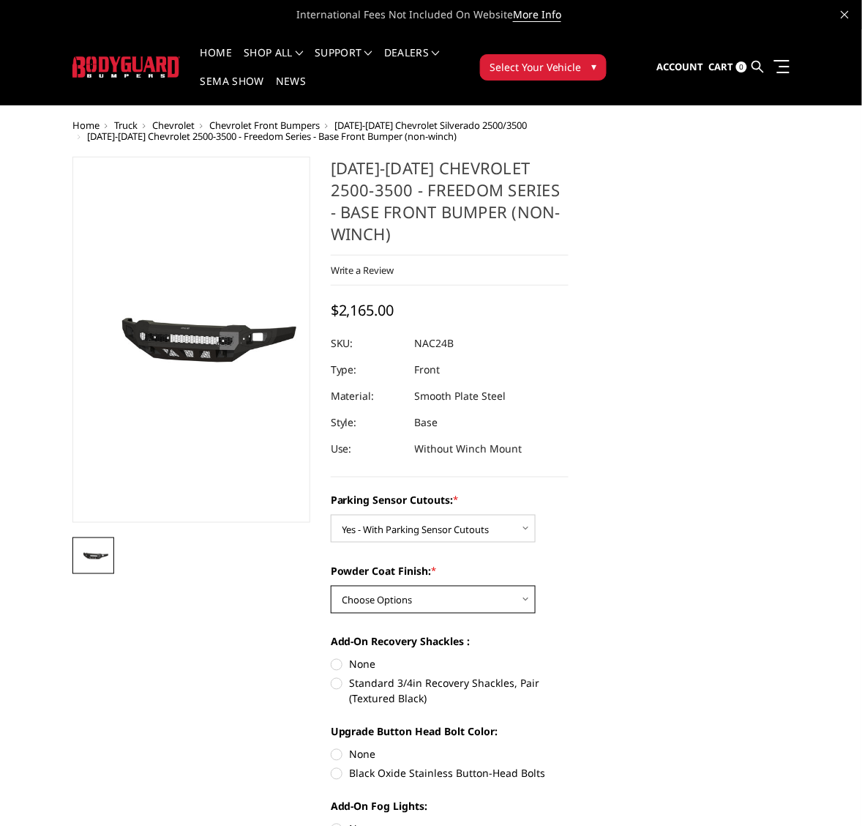
click at [524, 599] on select "Choose Options Bare Metal Texture Black Powder Coat" at bounding box center [433, 600] width 205 height 28
click at [331, 586] on select "Choose Options Bare Metal Texture Black Powder Coat" at bounding box center [433, 600] width 205 height 28
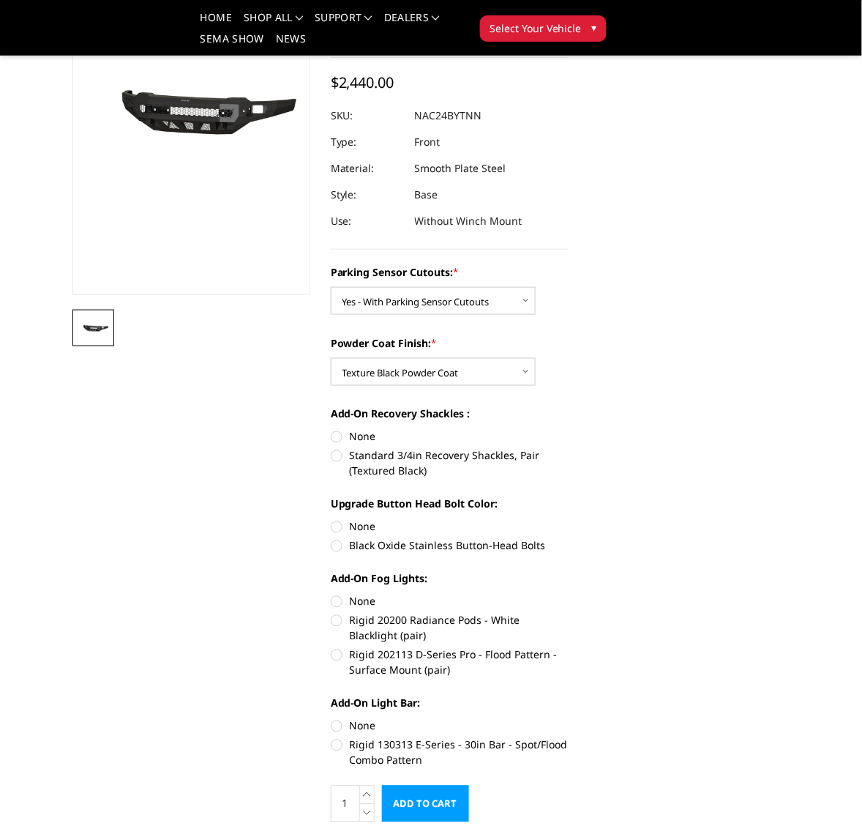
scroll to position [183, 0]
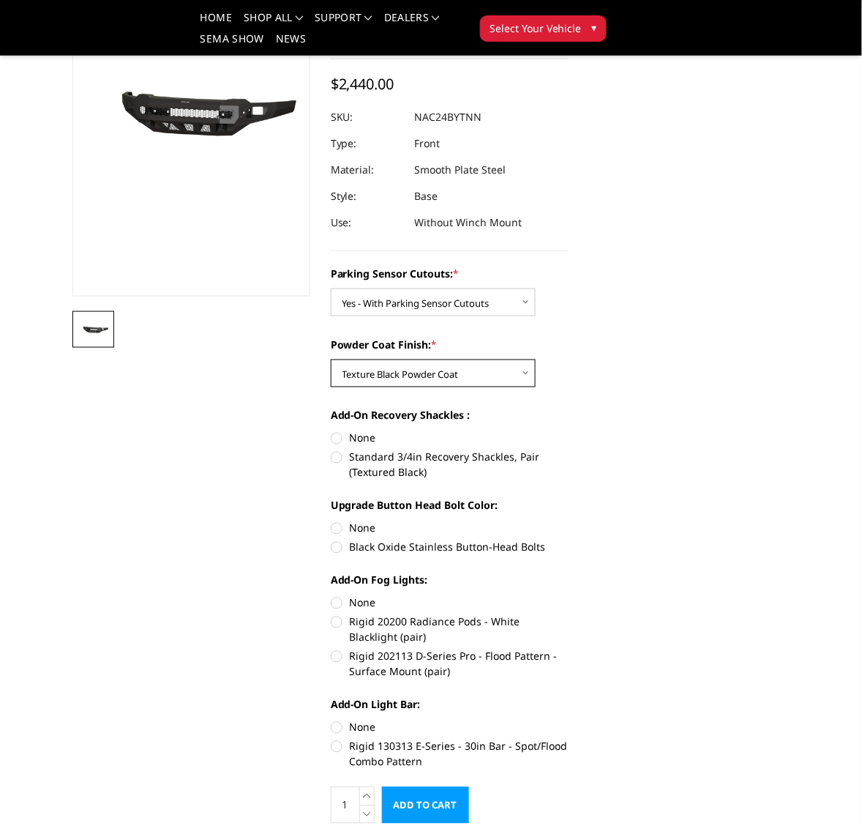
click at [526, 372] on select "Choose Options Bare Metal Texture Black Powder Coat" at bounding box center [433, 373] width 205 height 28
click at [331, 359] on select "Choose Options Bare Metal Texture Black Powder Coat" at bounding box center [433, 373] width 205 height 28
click at [520, 370] on select "Choose Options Bare Metal Texture Black Powder Coat" at bounding box center [433, 373] width 205 height 28
select select "2970"
click at [331, 359] on select "Choose Options Bare Metal Texture Black Powder Coat" at bounding box center [433, 373] width 205 height 28
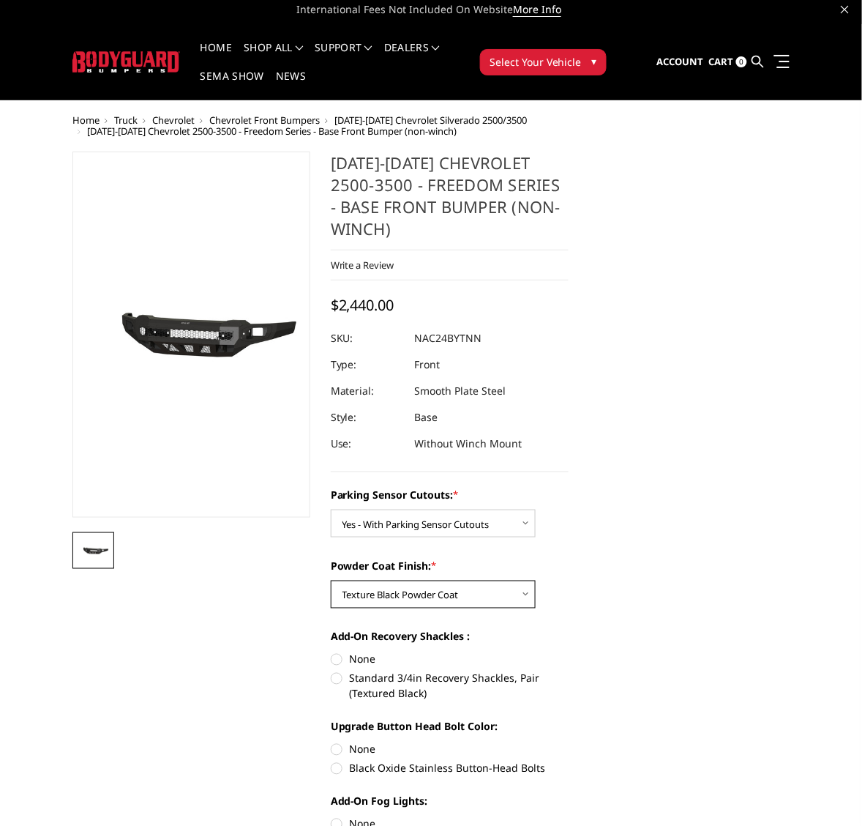
scroll to position [0, 0]
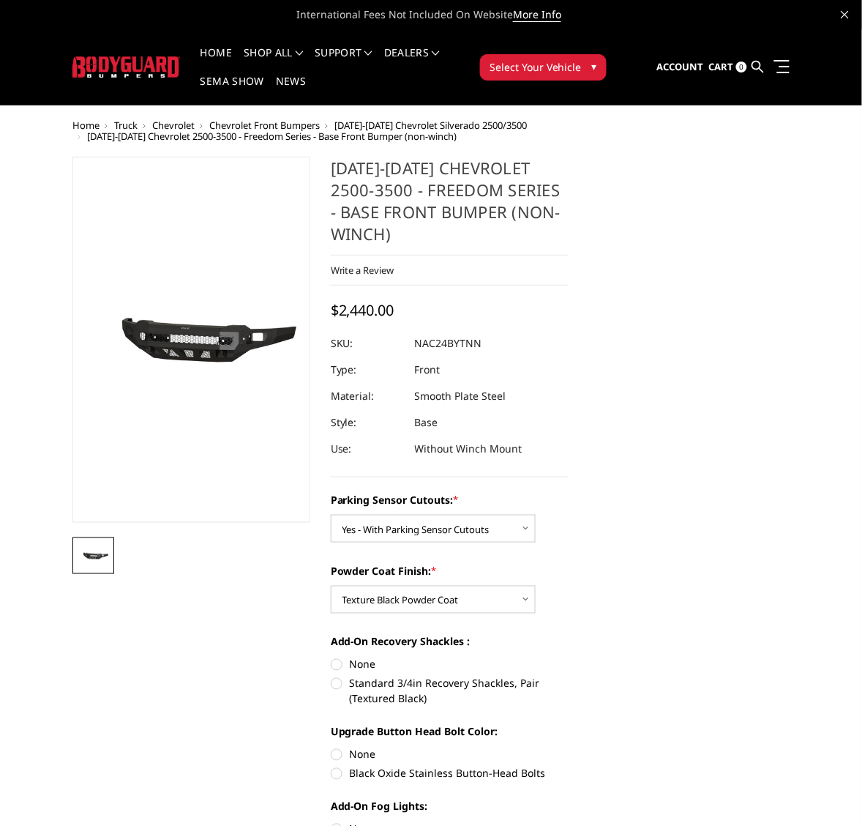
click at [381, 123] on span "[DATE]-[DATE] Chevrolet Silverado 2500/3500" at bounding box center [431, 125] width 193 height 13
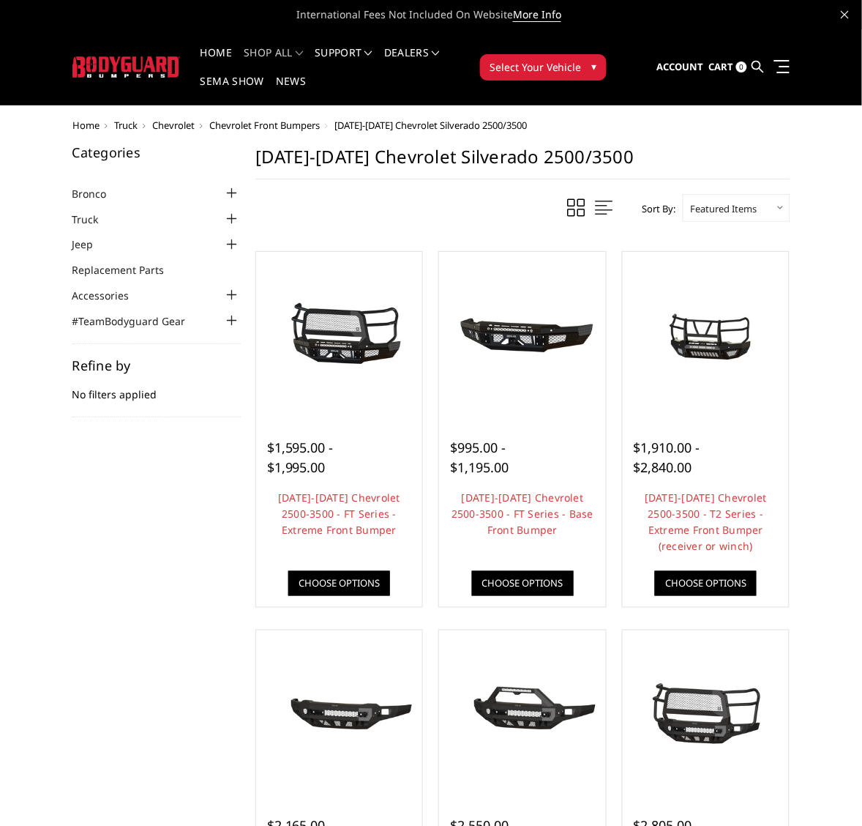
click at [174, 124] on span "Chevrolet" at bounding box center [173, 125] width 42 height 13
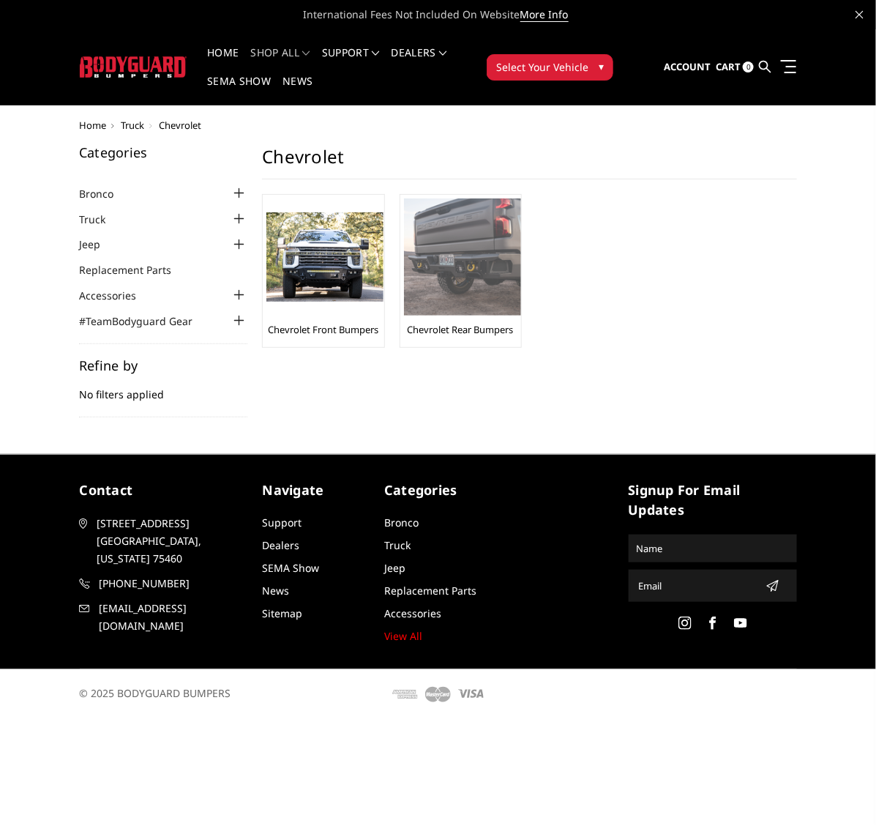
click at [441, 247] on img at bounding box center [462, 256] width 117 height 117
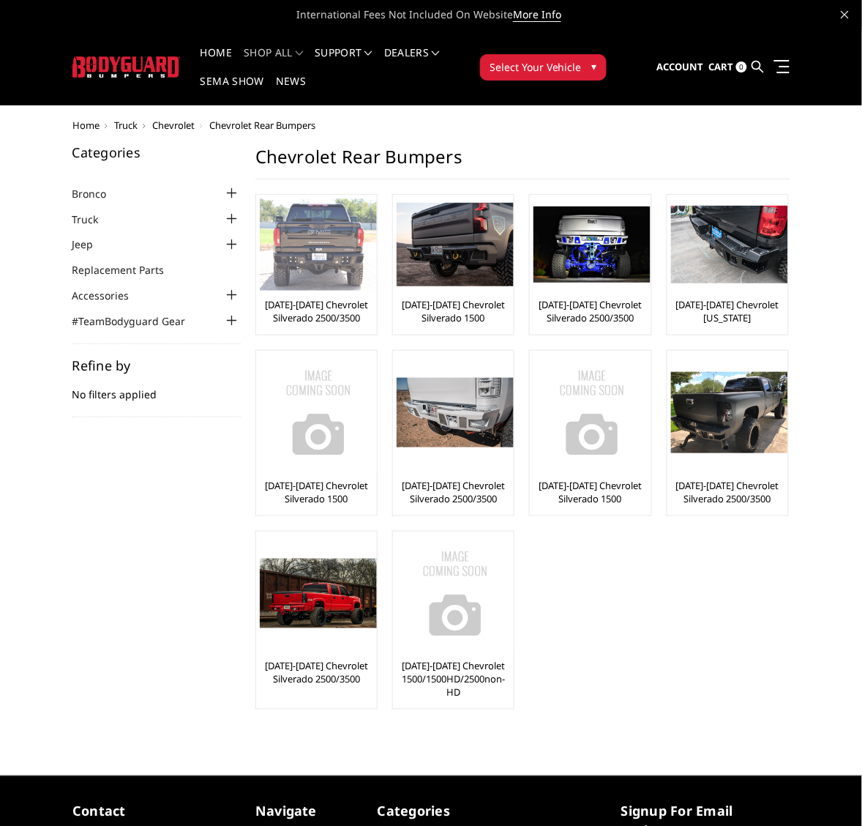
click at [313, 245] on img at bounding box center [318, 244] width 117 height 92
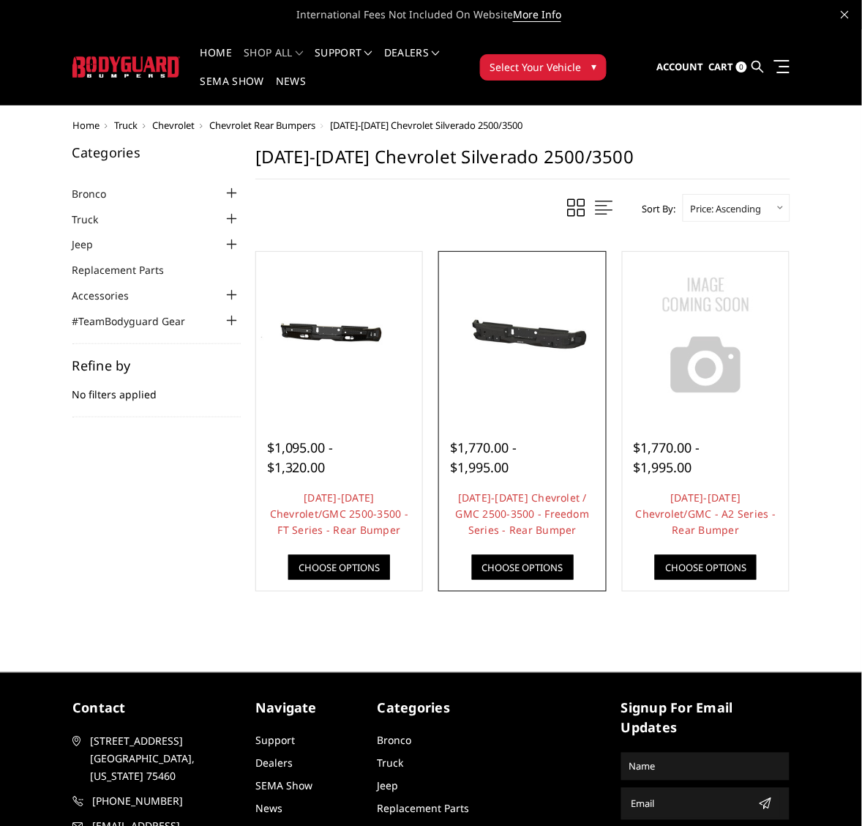
click at [524, 337] on img at bounding box center [523, 334] width 160 height 75
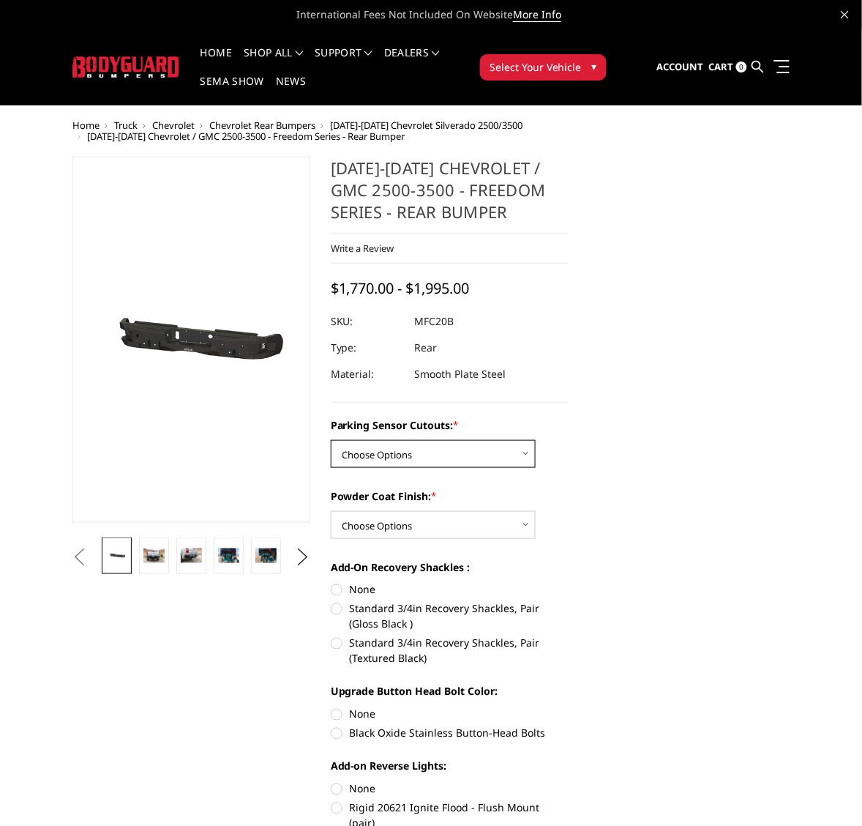
click at [526, 455] on select "Choose Options No - Without Parking Sensor Cutouts Yes - With Parking Sensor Cu…" at bounding box center [433, 454] width 205 height 28
select select "2870"
click at [331, 440] on select "Choose Options No - Without Parking Sensor Cutouts Yes - With Parking Sensor Cu…" at bounding box center [433, 454] width 205 height 28
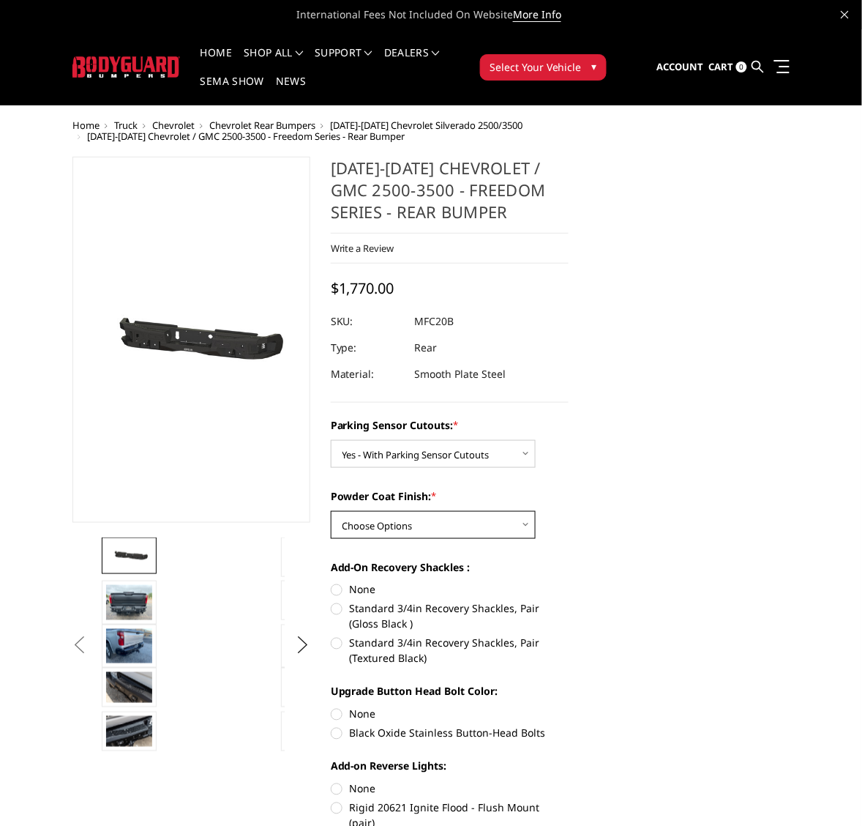
click at [527, 518] on select "Choose Options Bare Metal Texture Black Powder Coat" at bounding box center [433, 525] width 205 height 28
select select "2872"
click at [331, 511] on select "Choose Options Bare Metal Texture Black Powder Coat" at bounding box center [433, 525] width 205 height 28
